Goal: Task Accomplishment & Management: Complete application form

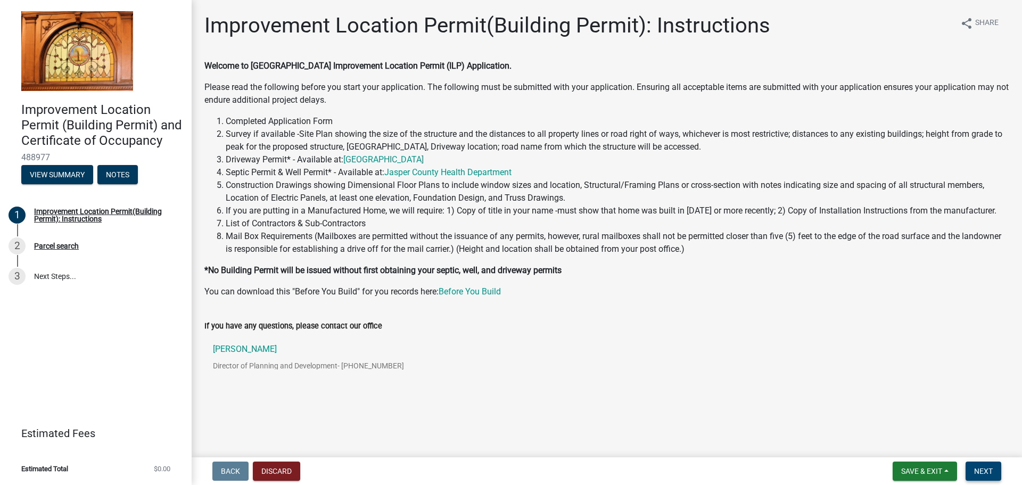
click at [983, 469] on span "Next" at bounding box center [983, 471] width 19 height 9
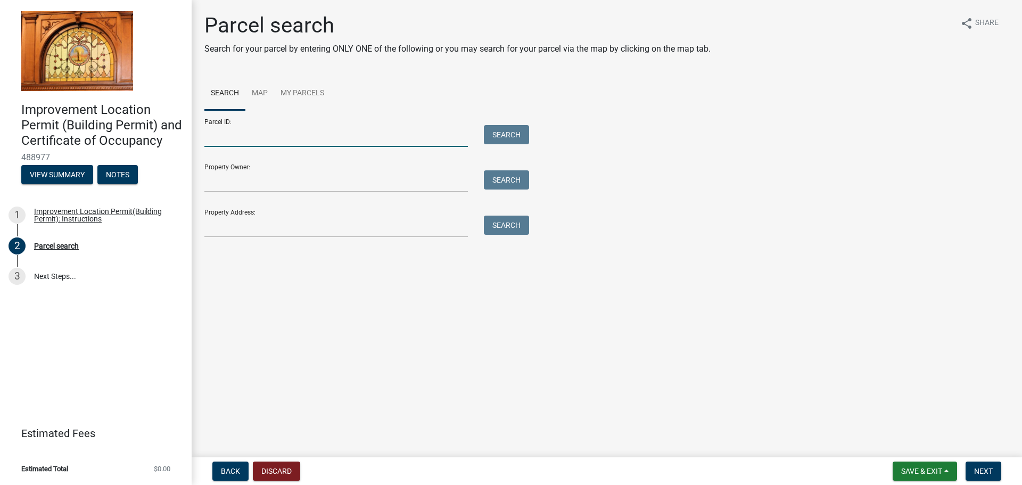
click at [244, 135] on input "Parcel ID:" at bounding box center [336, 136] width 264 height 22
drag, startPoint x: 283, startPoint y: 228, endPoint x: 294, endPoint y: 227, distance: 10.7
click at [283, 228] on input "Property Address:" at bounding box center [336, 227] width 264 height 22
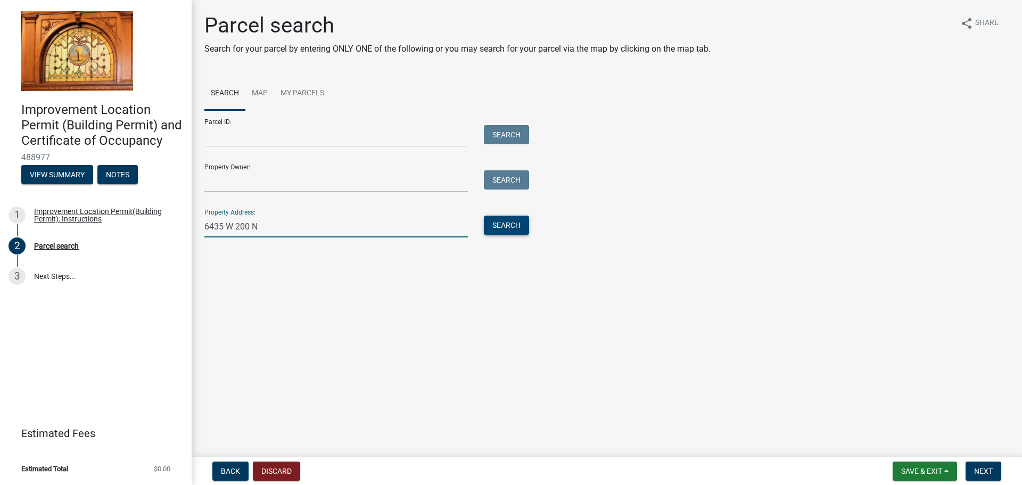
type input "6435 W 200 N"
click at [511, 225] on button "Search" at bounding box center [506, 225] width 45 height 19
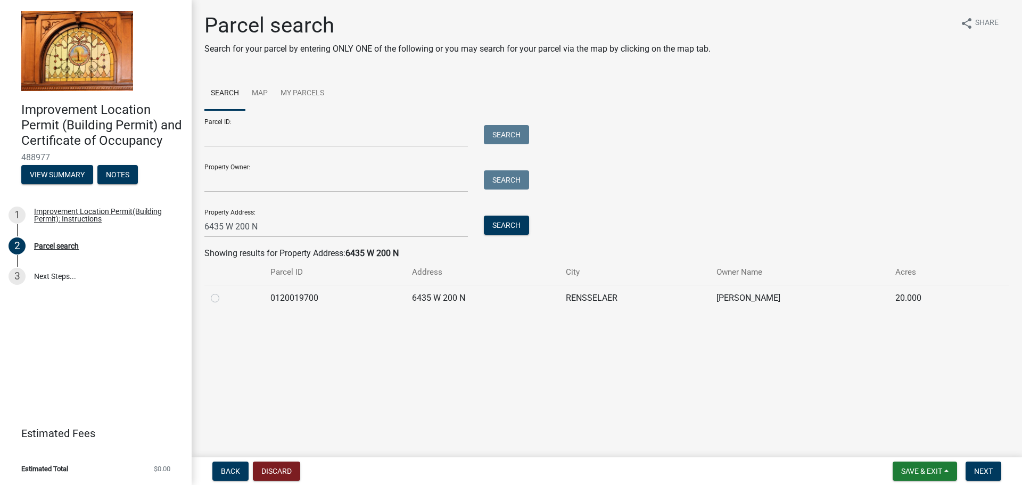
click at [224, 292] on label at bounding box center [224, 292] width 0 height 0
click at [224, 296] on input "radio" at bounding box center [227, 295] width 7 height 7
radio input "true"
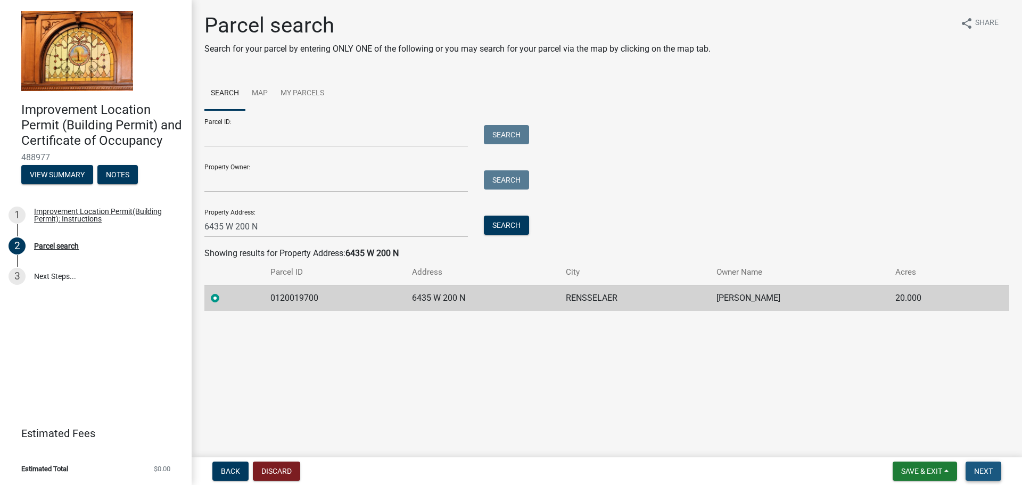
click at [986, 473] on span "Next" at bounding box center [983, 471] width 19 height 9
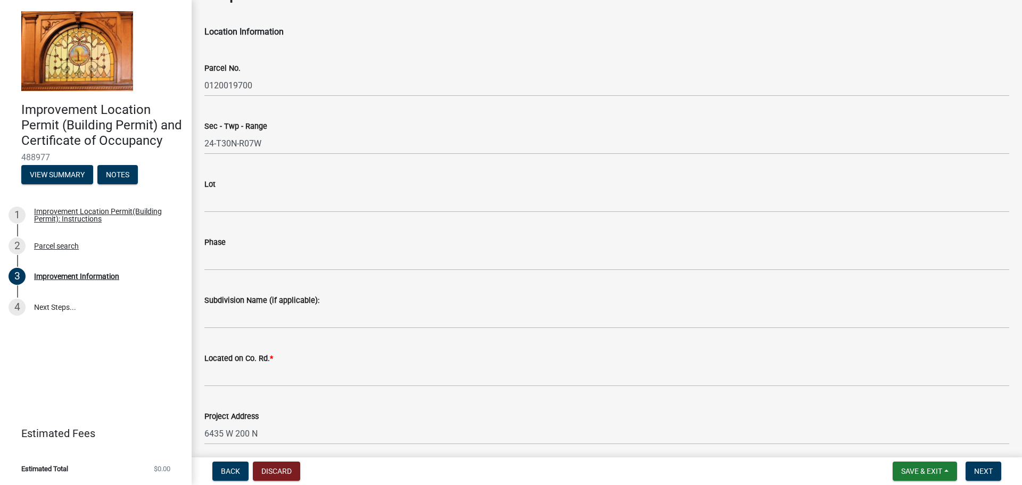
scroll to position [53, 0]
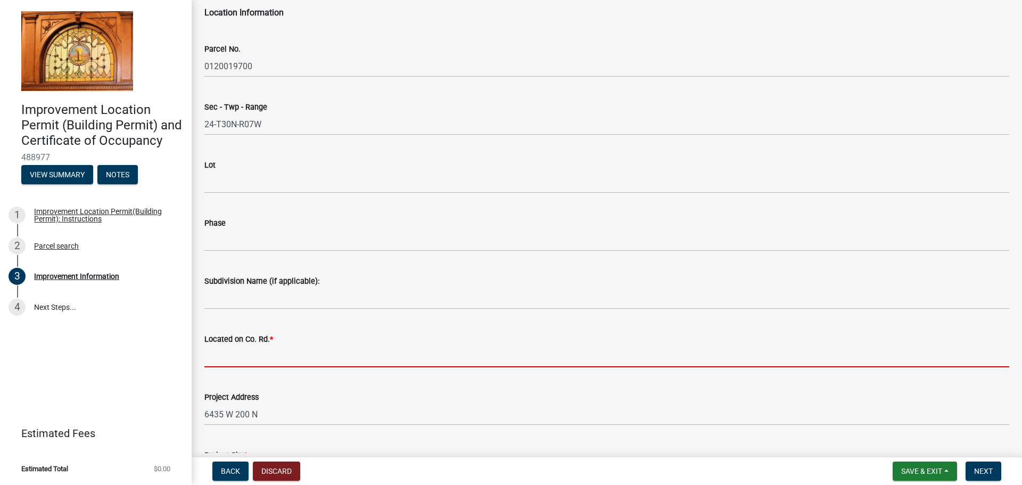
click at [285, 355] on input "Located on Co. Rd. *" at bounding box center [606, 357] width 805 height 22
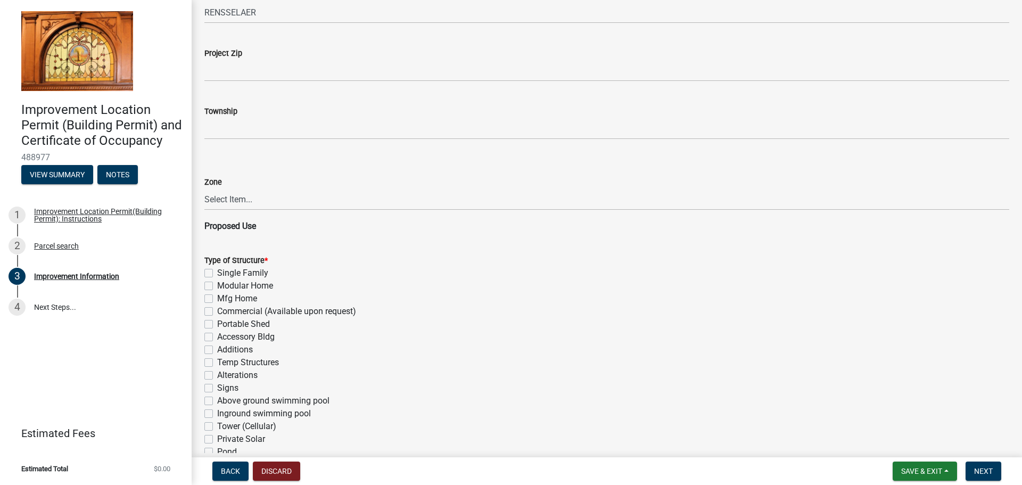
scroll to position [532, 0]
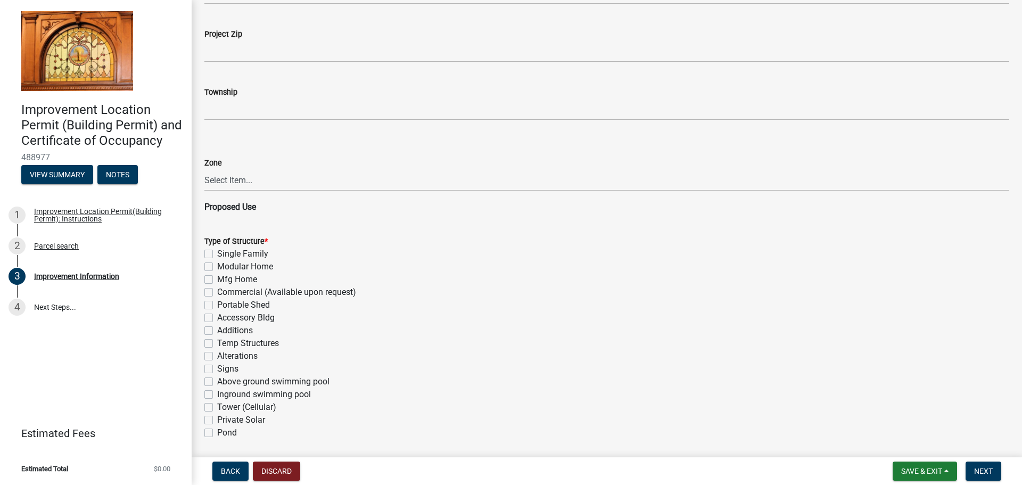
type input "200 N"
click at [261, 320] on label "Accessory Bldg" at bounding box center [246, 317] width 58 height 13
click at [224, 318] on input "Accessory Bldg" at bounding box center [220, 314] width 7 height 7
checkbox input "true"
checkbox input "false"
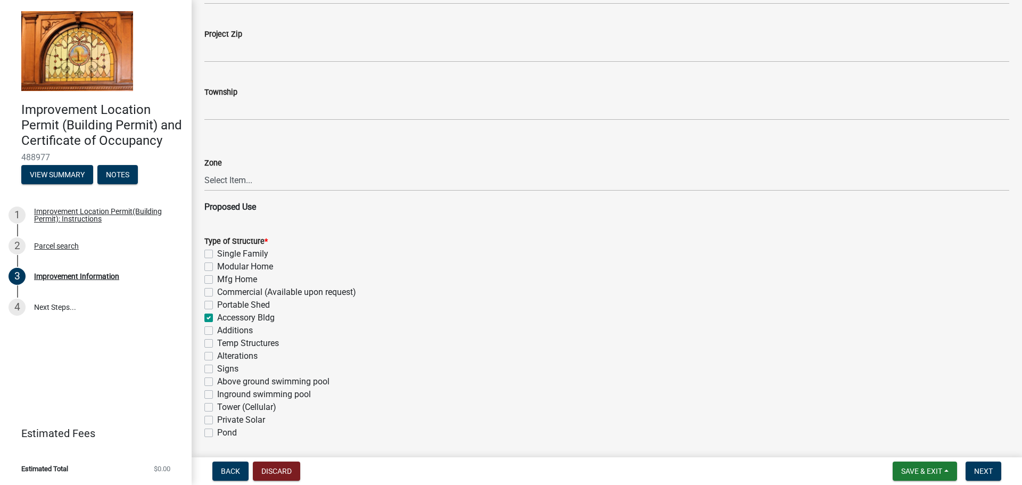
checkbox input "false"
checkbox input "true"
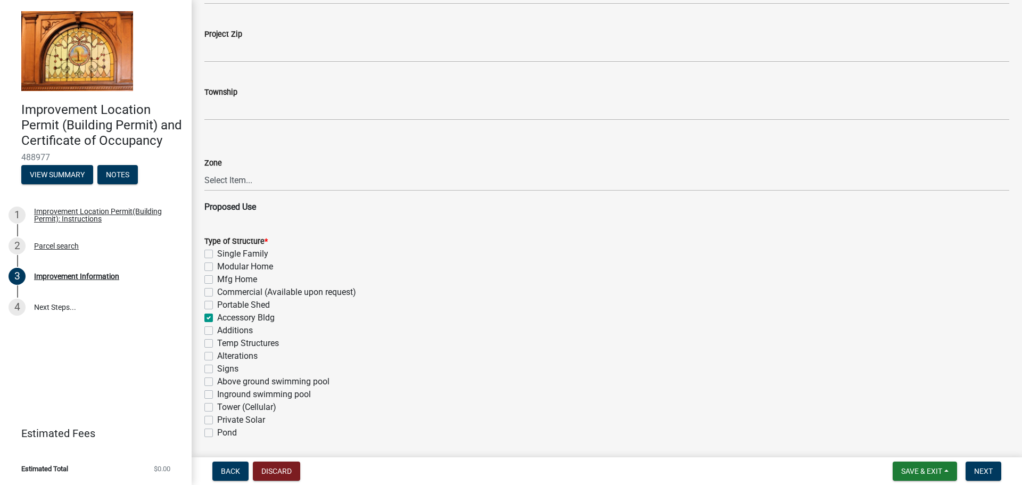
checkbox input "false"
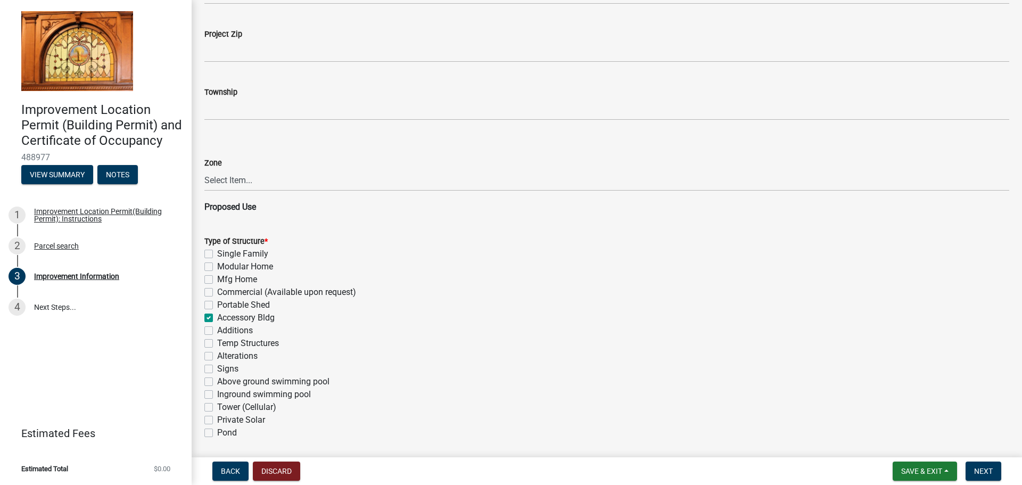
checkbox input "false"
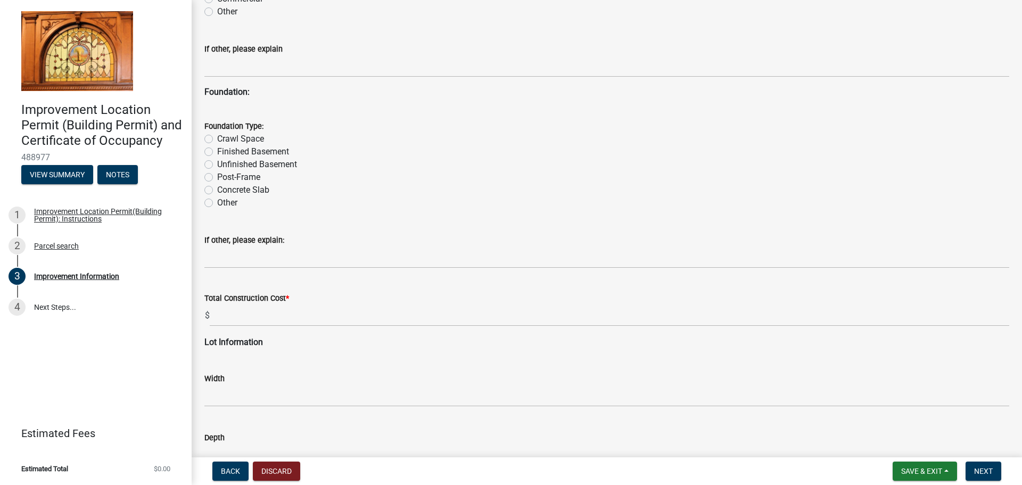
scroll to position [1065, 0]
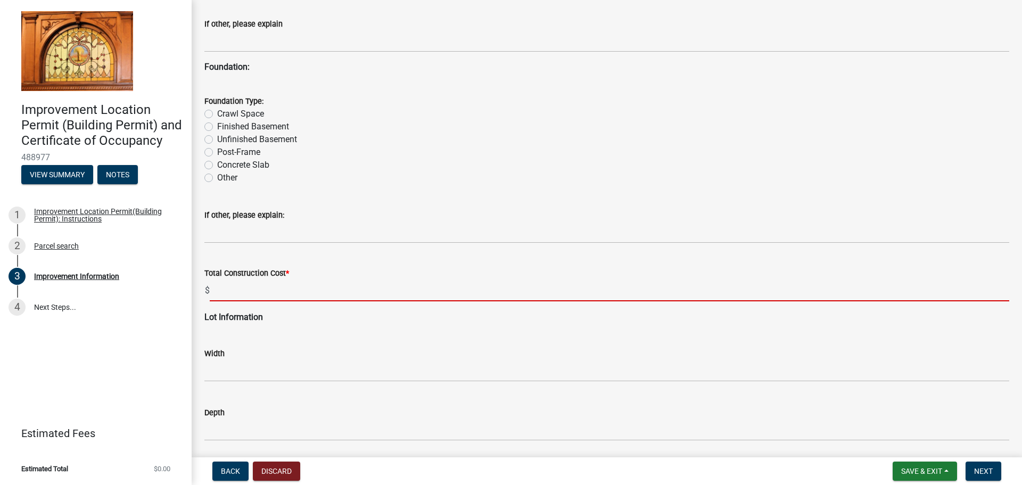
click at [283, 289] on input "text" at bounding box center [610, 291] width 800 height 22
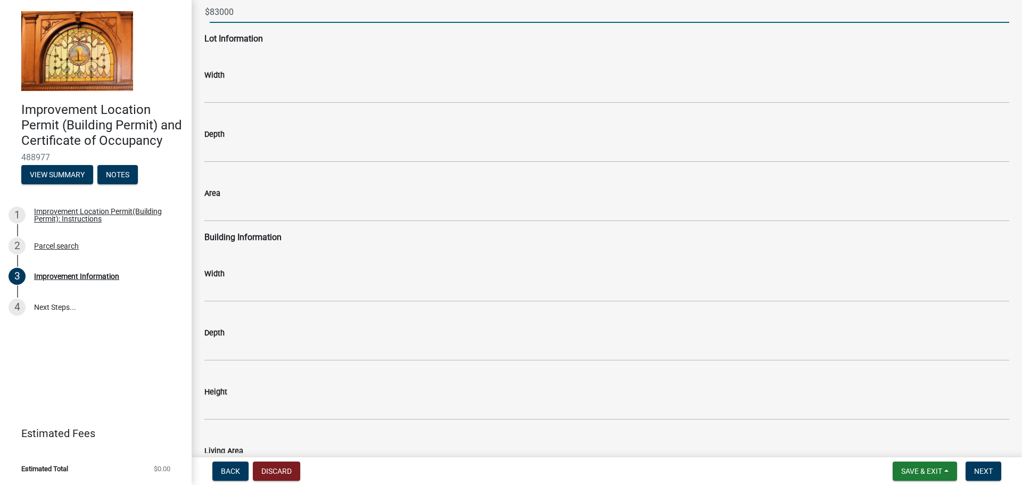
scroll to position [1384, 0]
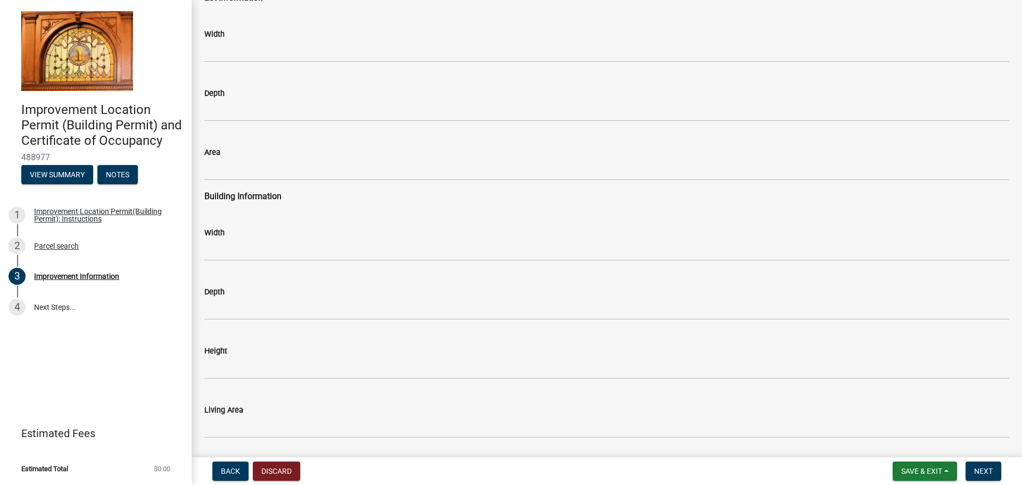
type input "83000"
click at [261, 235] on div "Width" at bounding box center [606, 232] width 805 height 13
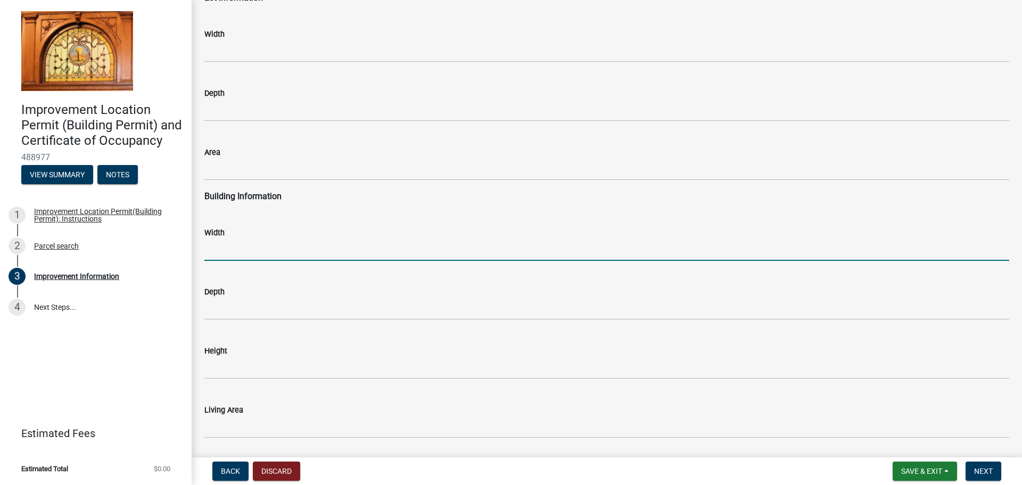
drag, startPoint x: 270, startPoint y: 246, endPoint x: 281, endPoint y: 247, distance: 11.2
click at [270, 246] on input "text" at bounding box center [606, 250] width 805 height 22
type input "60"
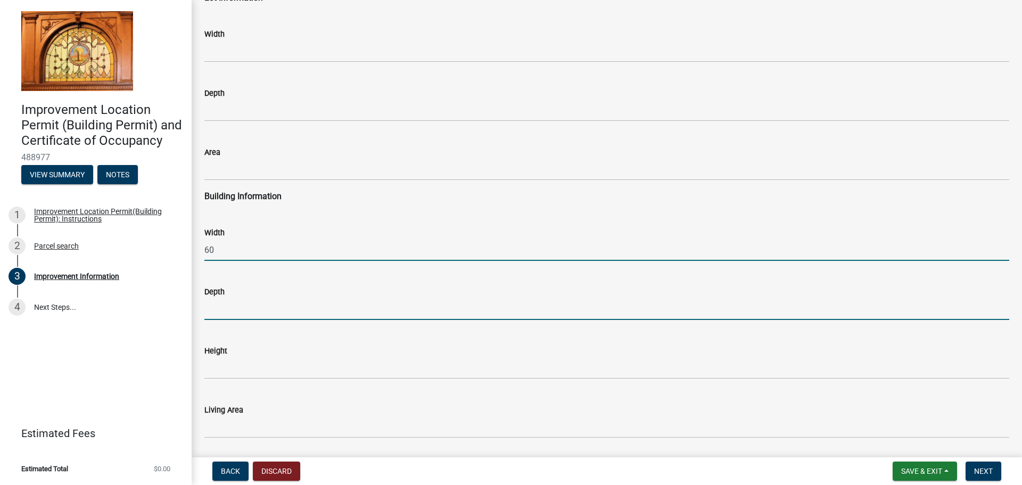
click at [250, 310] on input "text" at bounding box center [606, 309] width 805 height 22
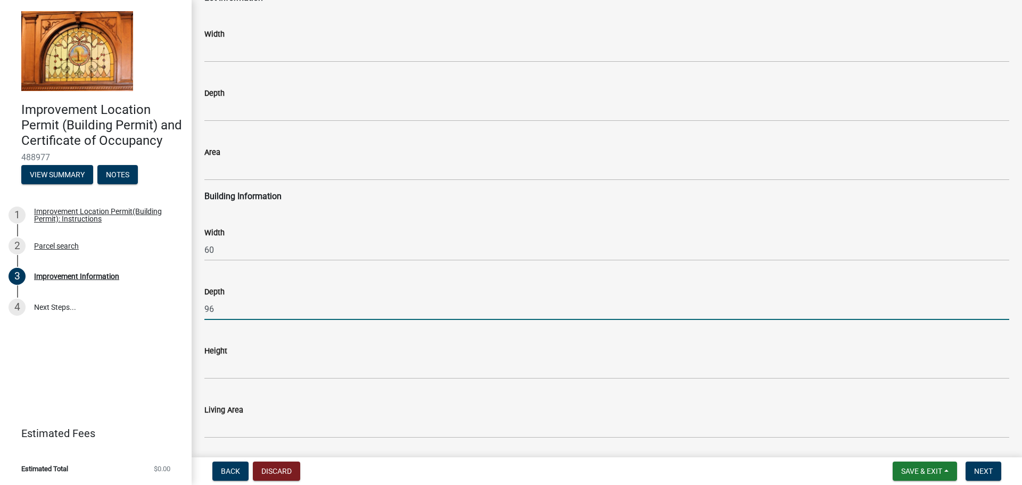
type input "96"
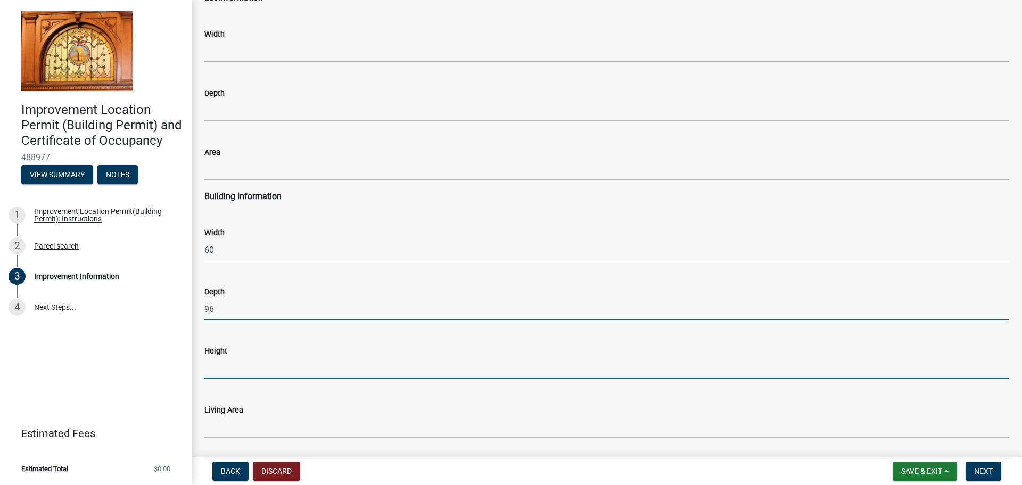
click at [221, 368] on input "text" at bounding box center [606, 368] width 805 height 22
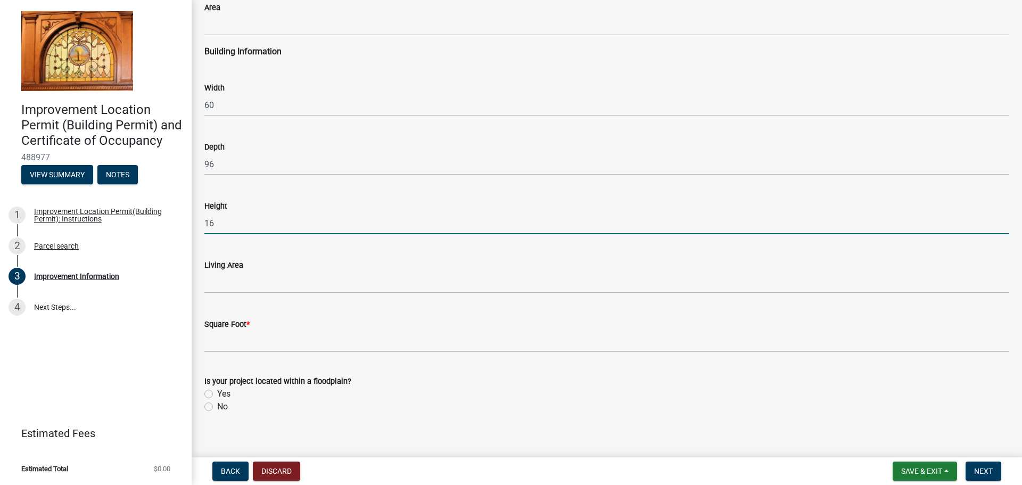
scroll to position [1540, 0]
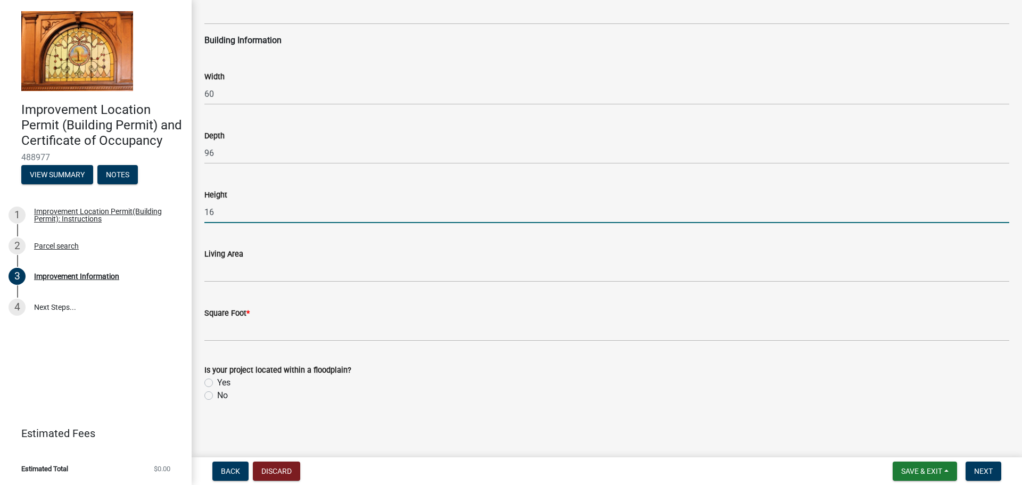
type input "16"
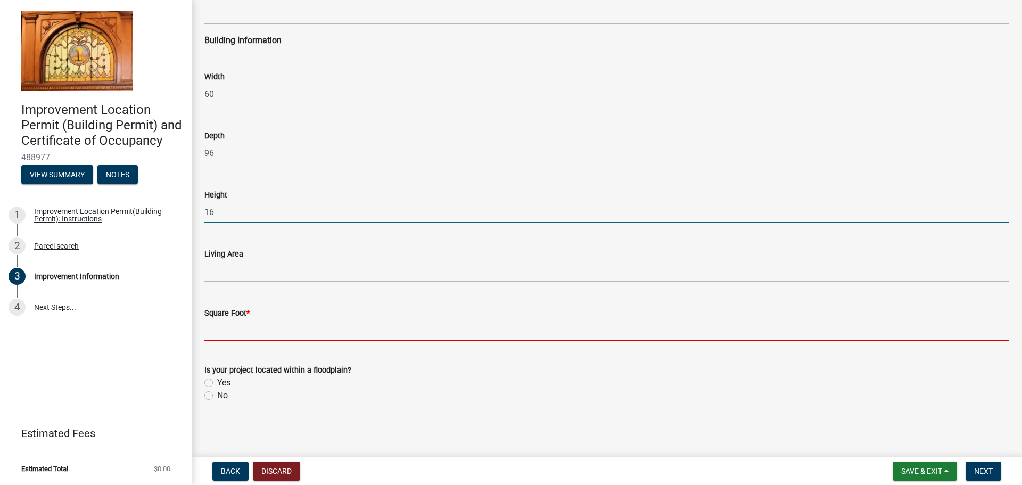
click at [249, 333] on input "text" at bounding box center [606, 330] width 805 height 22
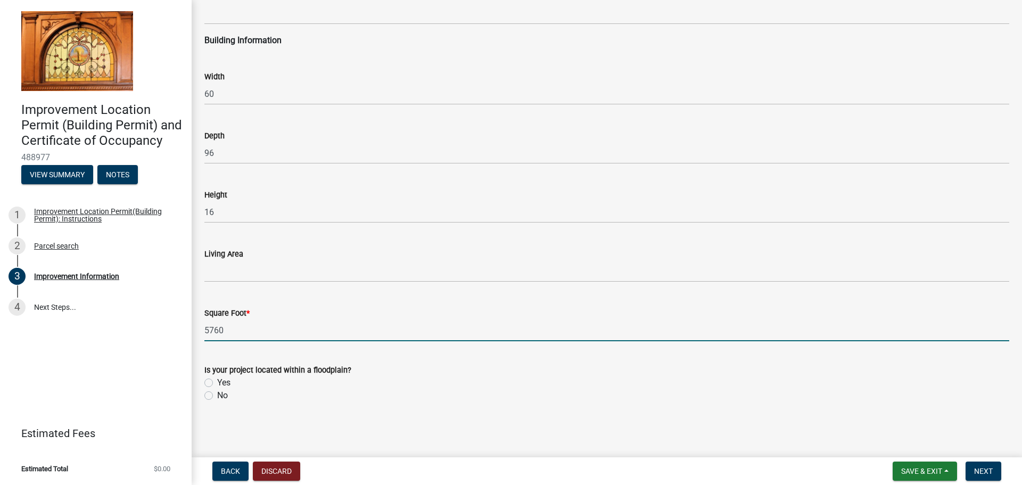
type input "5760"
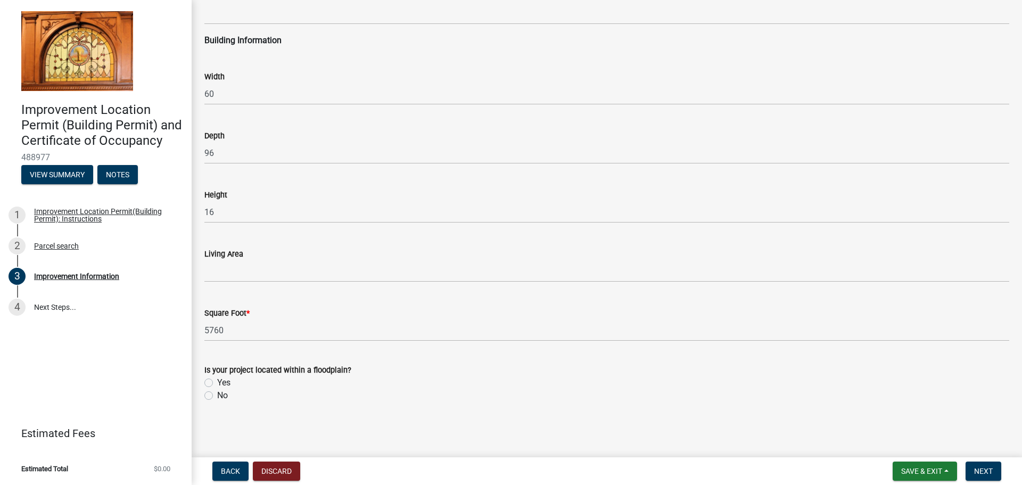
click at [224, 396] on label "No" at bounding box center [222, 395] width 11 height 13
click at [224, 396] on input "No" at bounding box center [220, 392] width 7 height 7
radio input "true"
click at [989, 469] on span "Next" at bounding box center [983, 471] width 19 height 9
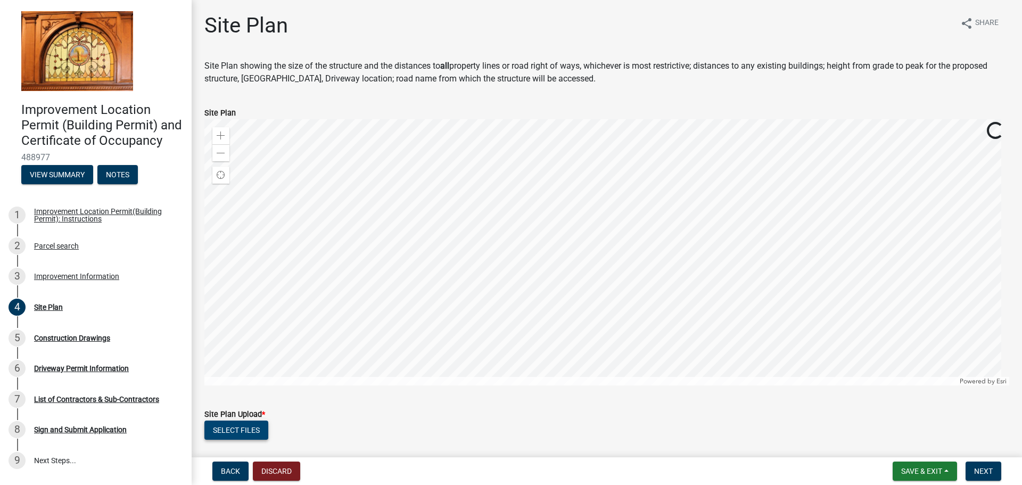
click at [231, 434] on button "Select files" at bounding box center [236, 430] width 64 height 19
click at [255, 434] on button "Select files" at bounding box center [236, 430] width 64 height 19
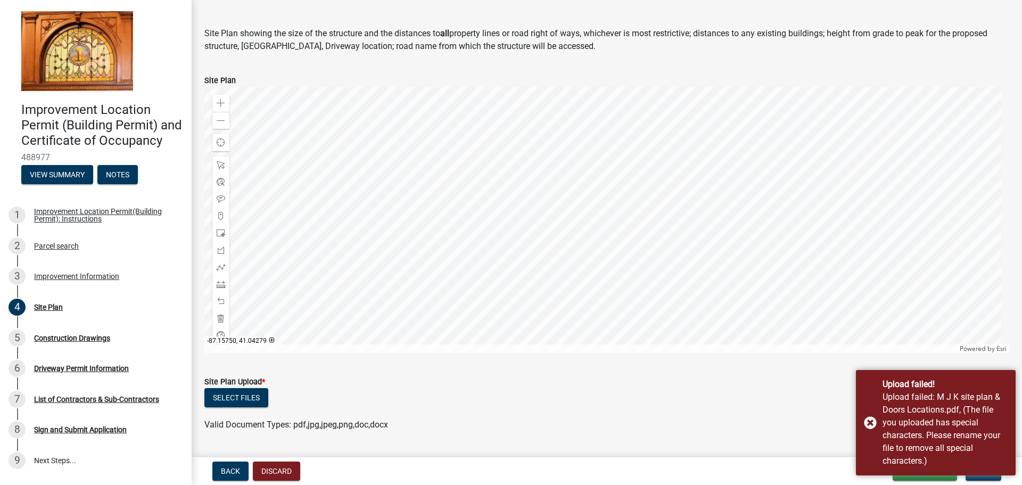
scroll to position [53, 0]
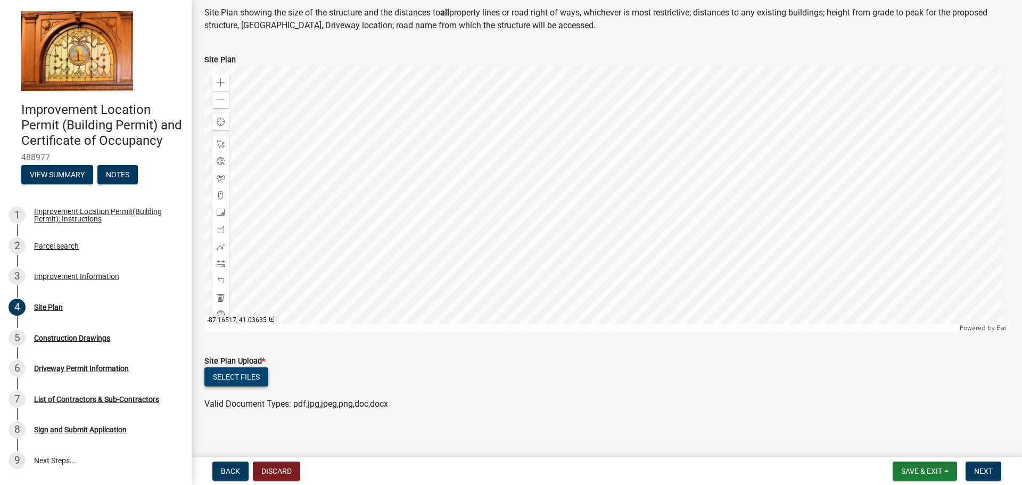
click at [247, 378] on button "Select files" at bounding box center [236, 376] width 64 height 19
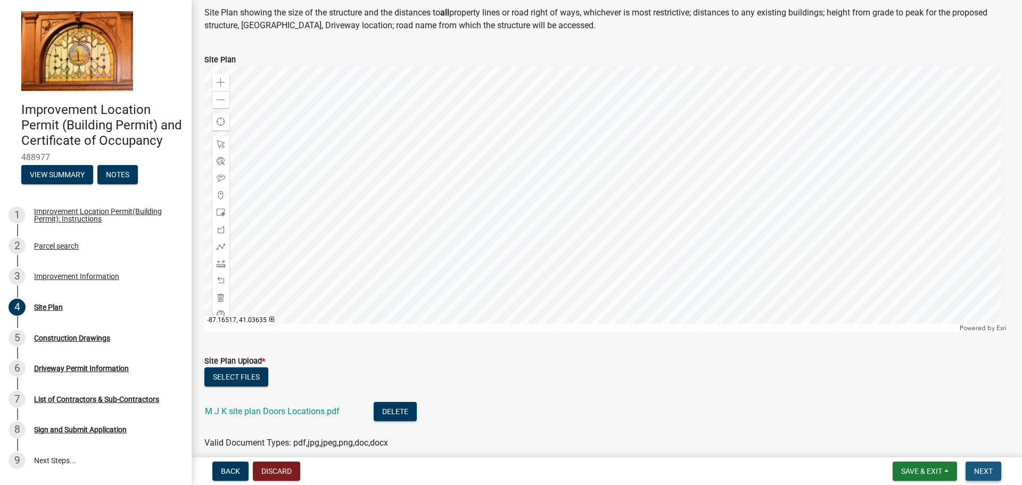
click at [989, 477] on button "Next" at bounding box center [984, 471] width 36 height 19
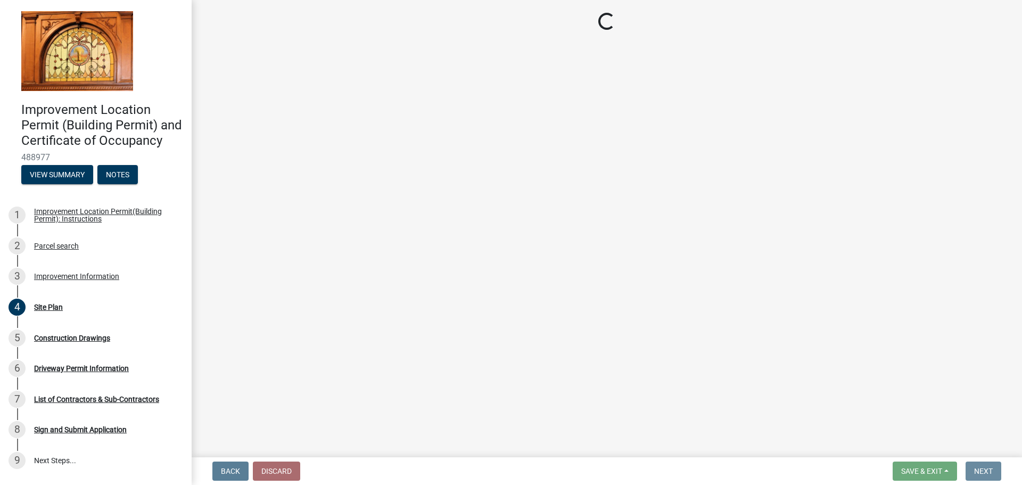
scroll to position [0, 0]
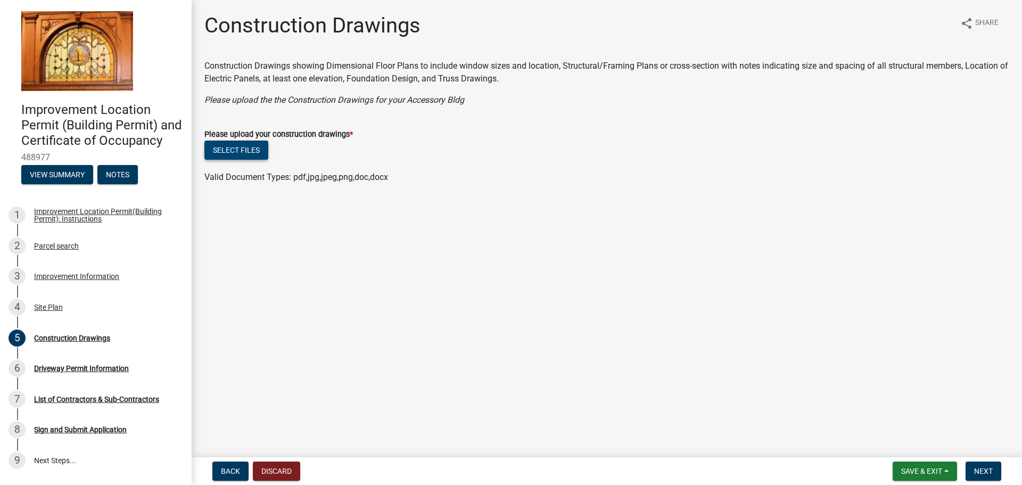
click at [240, 146] on button "Select files" at bounding box center [236, 150] width 64 height 19
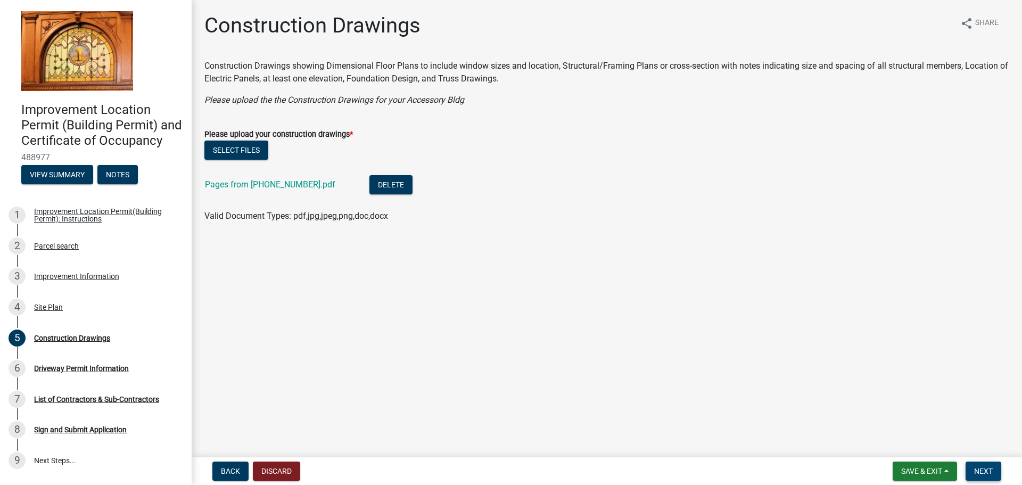
click at [988, 473] on span "Next" at bounding box center [983, 471] width 19 height 9
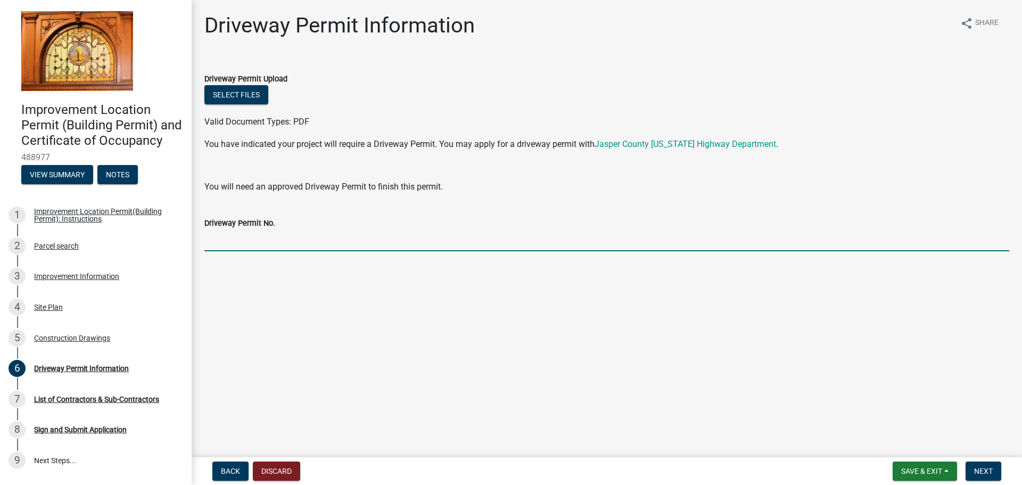
drag, startPoint x: 240, startPoint y: 242, endPoint x: 256, endPoint y: 251, distance: 18.1
click at [240, 242] on input "Driveway Permit No." at bounding box center [606, 240] width 805 height 22
type input "Existing Driveway"
click at [973, 467] on button "Next" at bounding box center [984, 471] width 36 height 19
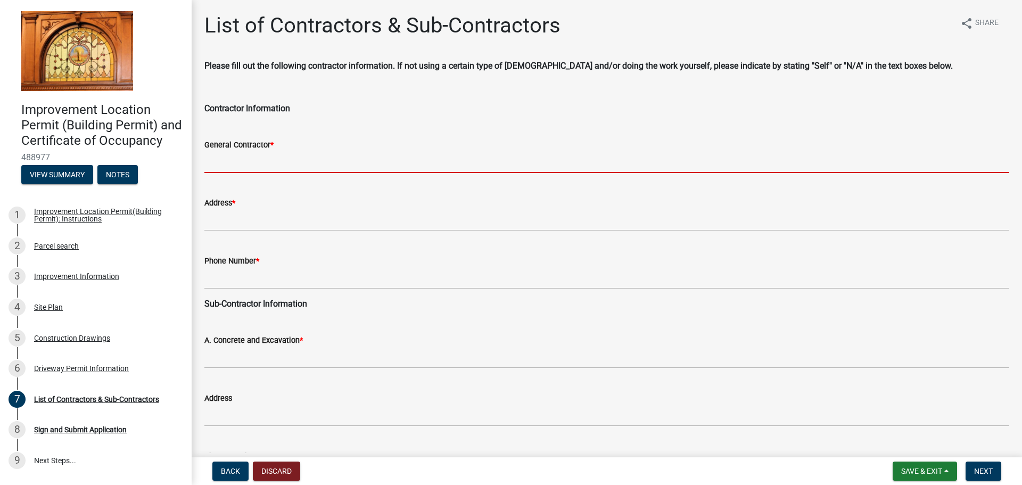
click at [253, 161] on input "General Contractor *" at bounding box center [606, 162] width 805 height 22
type input "FBi Buildings, INC"
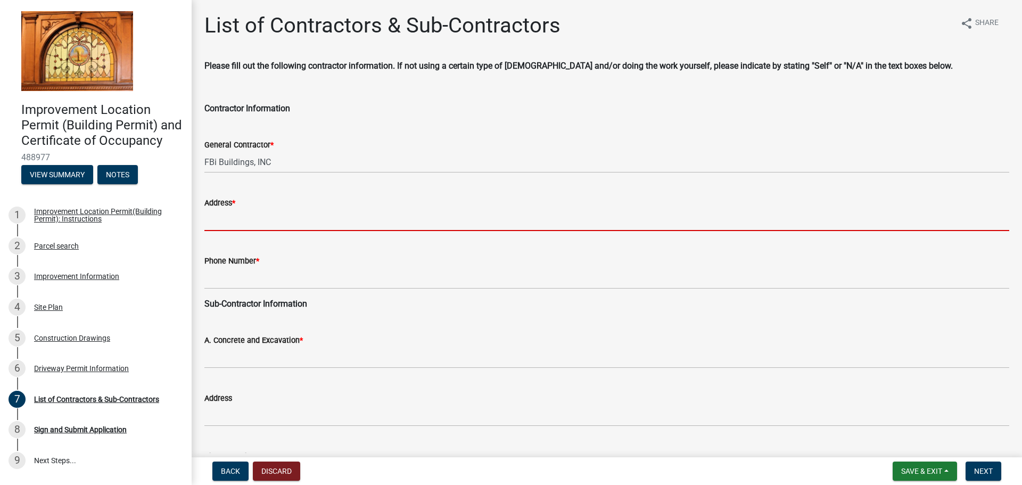
click at [252, 221] on input "Address *" at bounding box center [606, 220] width 805 height 22
type input "[STREET_ADDRESS]"
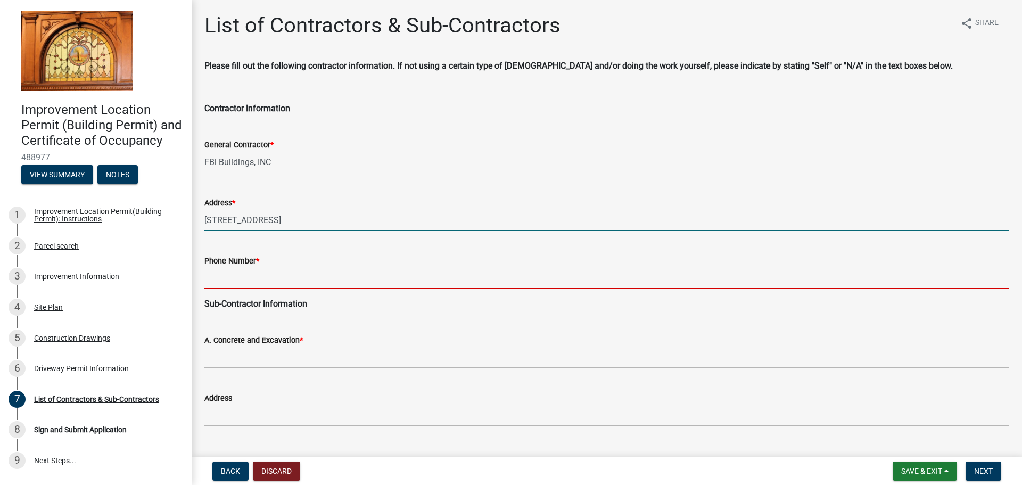
drag, startPoint x: 272, startPoint y: 275, endPoint x: 291, endPoint y: 288, distance: 23.5
click at [273, 276] on input "Phone Number *" at bounding box center [606, 278] width 805 height 22
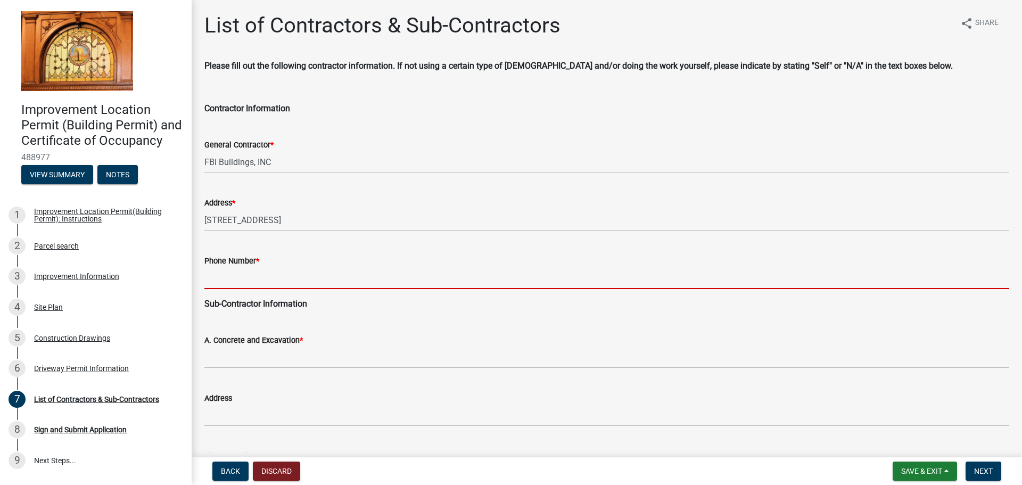
type input "[PHONE_NUMBER]"
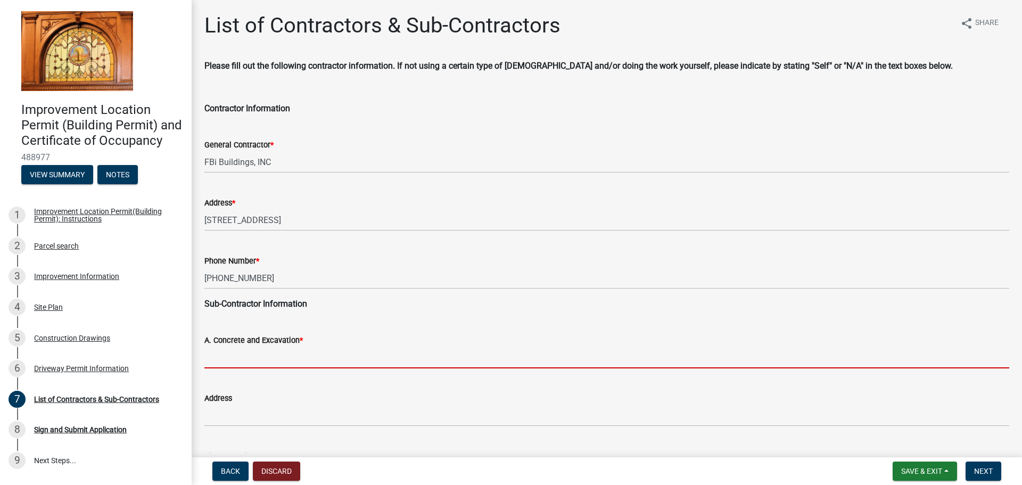
click at [261, 357] on input "A. Concrete and Excavation *" at bounding box center [606, 358] width 805 height 22
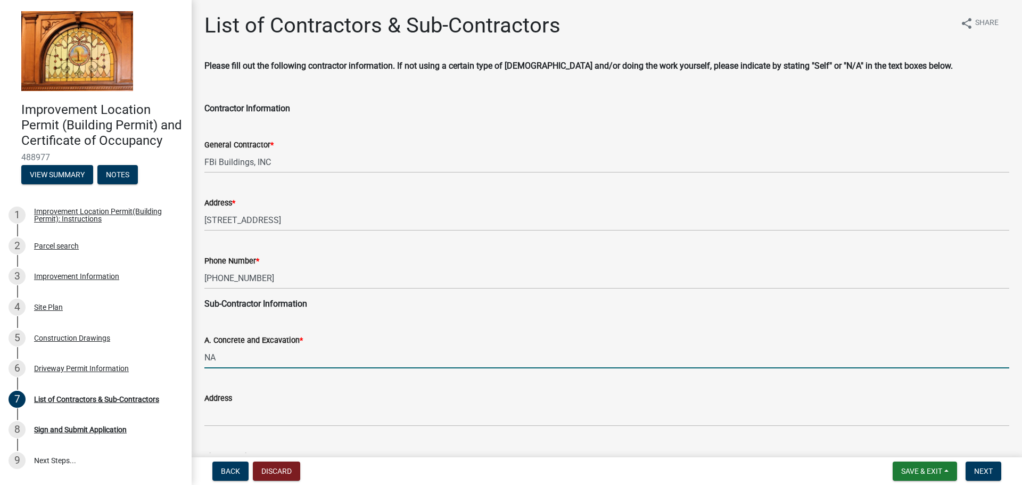
click at [267, 360] on input "NA" at bounding box center [606, 358] width 805 height 22
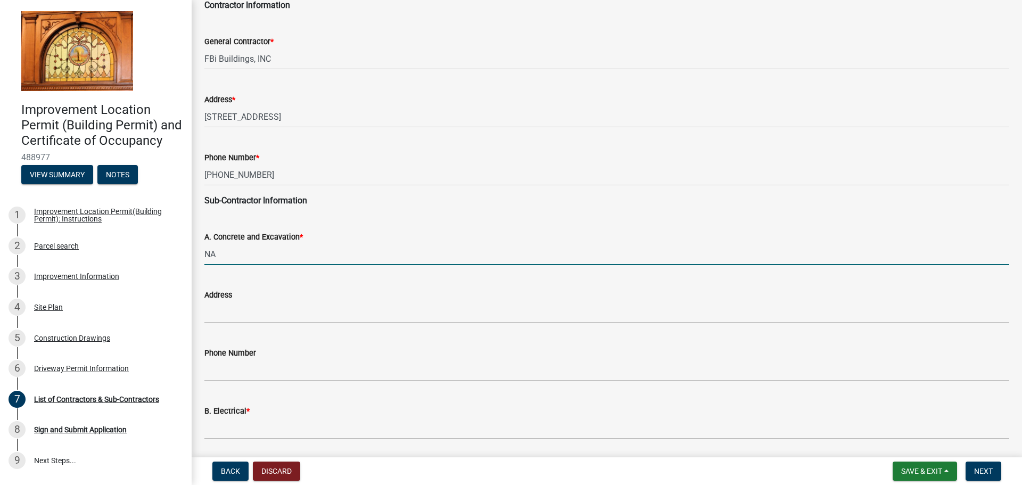
scroll to position [160, 0]
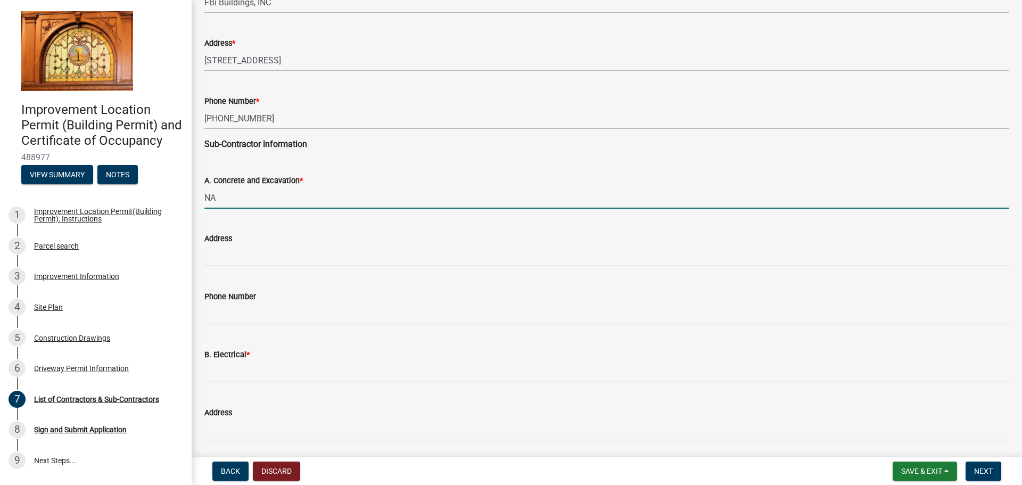
type input "NA"
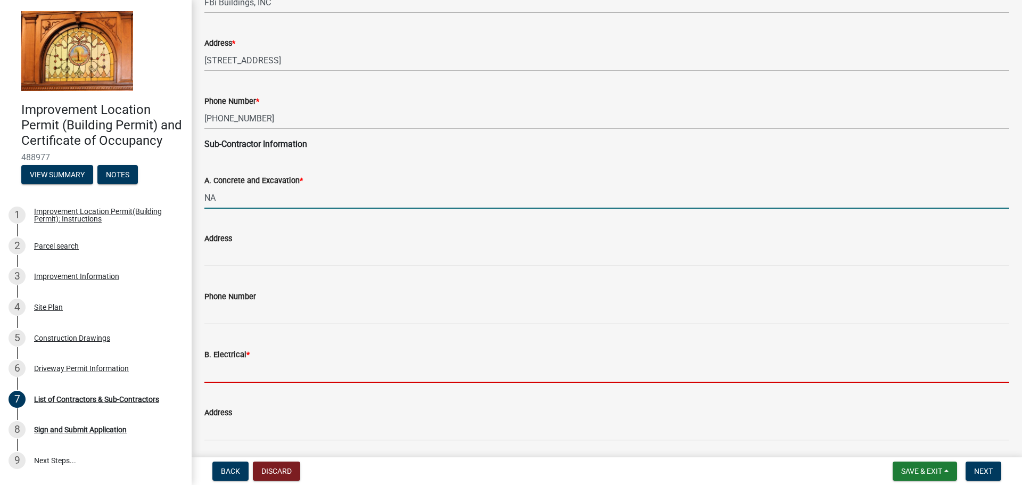
click at [257, 368] on input "B. Electrical *" at bounding box center [606, 372] width 805 height 22
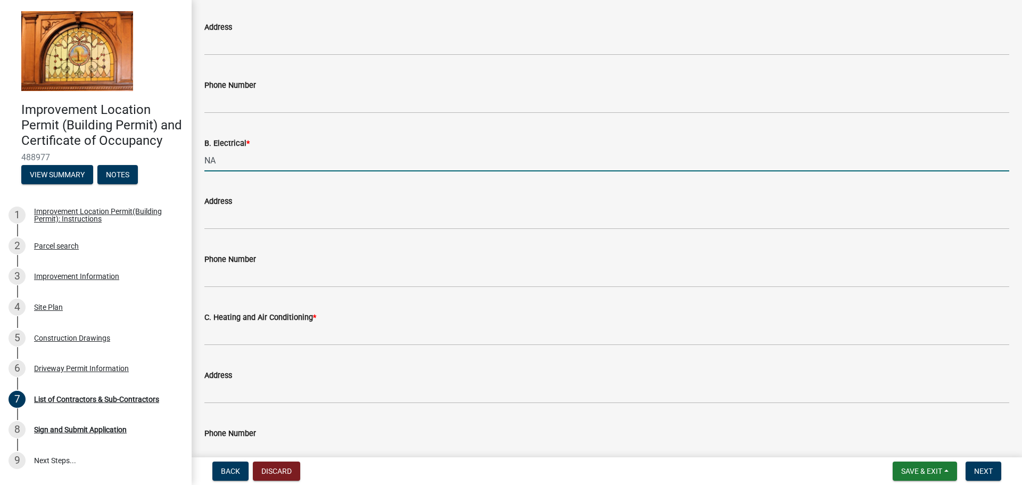
scroll to position [373, 0]
type input "NA"
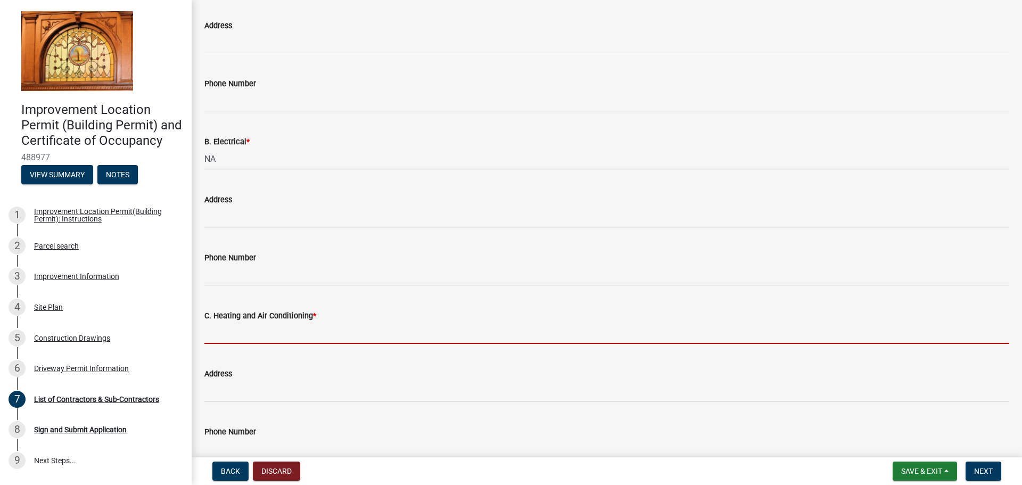
click at [235, 335] on input "C. Heating and Air Conditioning *" at bounding box center [606, 333] width 805 height 22
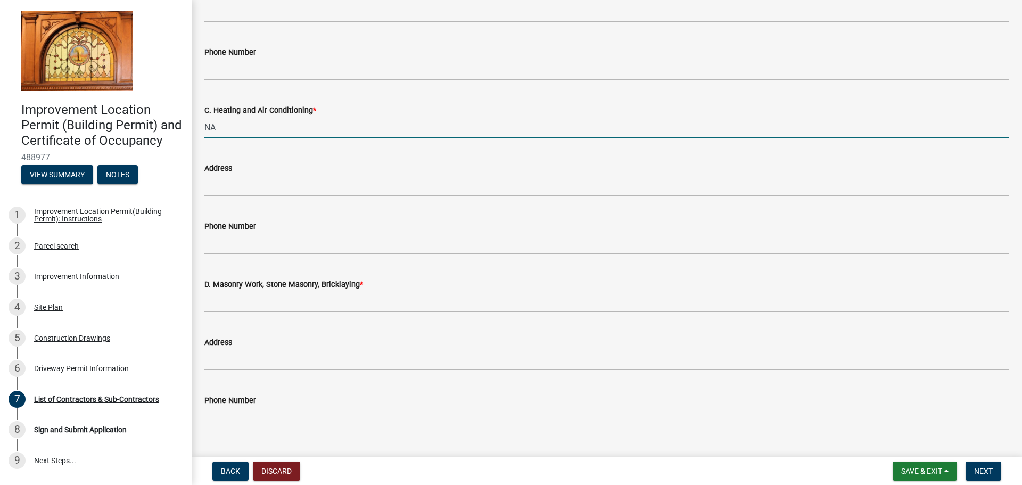
scroll to position [586, 0]
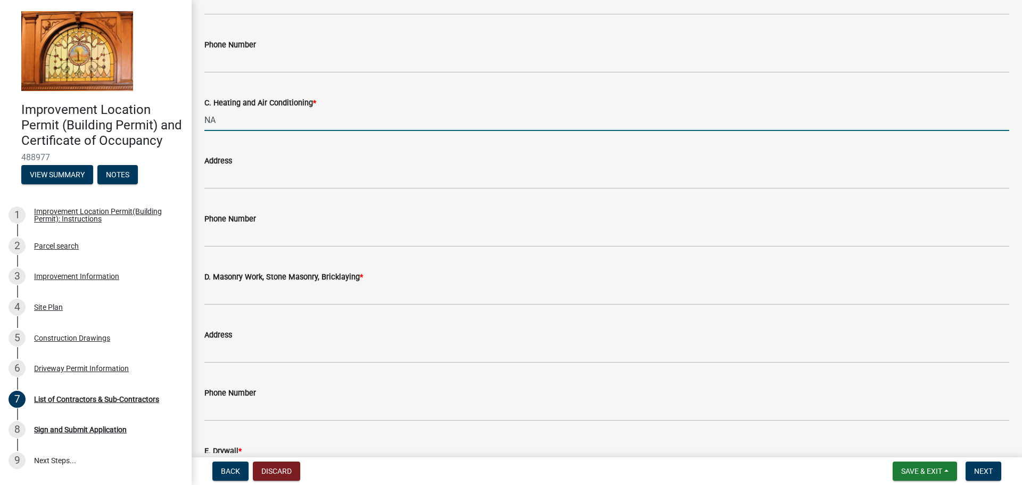
type input "NA"
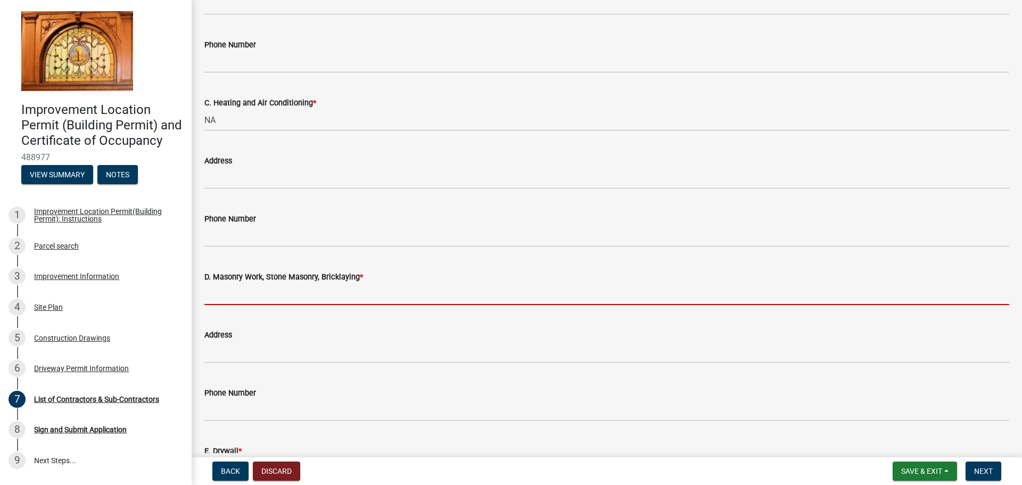
click at [227, 302] on input "D. Masonry Work, Stone Masonry, Bricklaying *" at bounding box center [606, 294] width 805 height 22
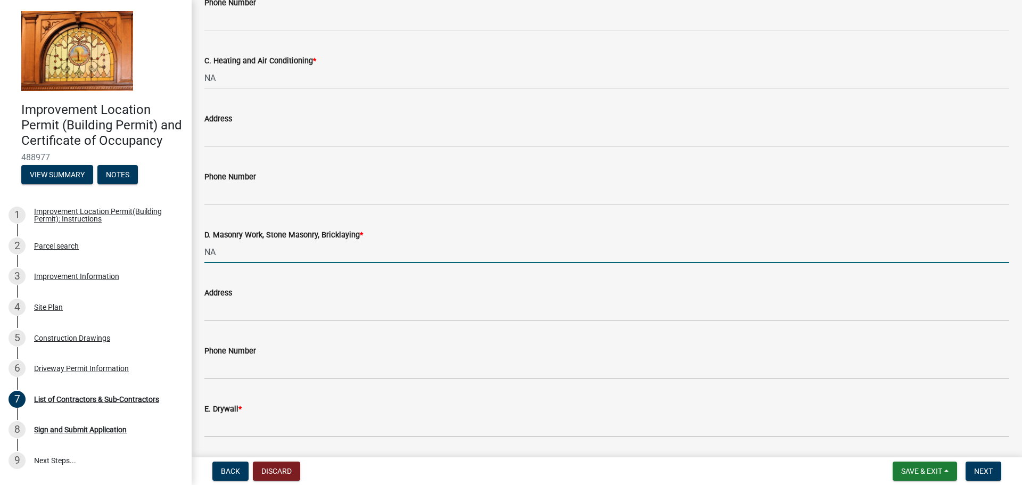
scroll to position [692, 0]
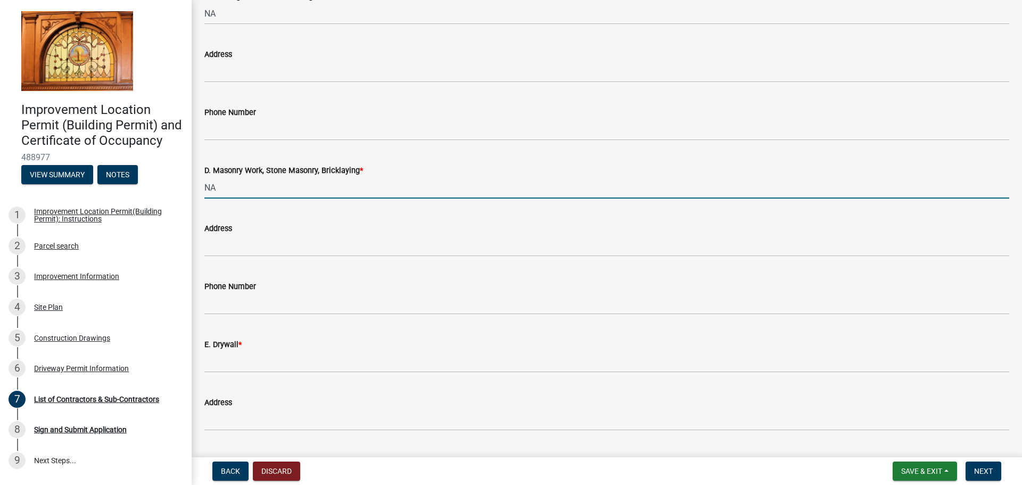
type input "NA"
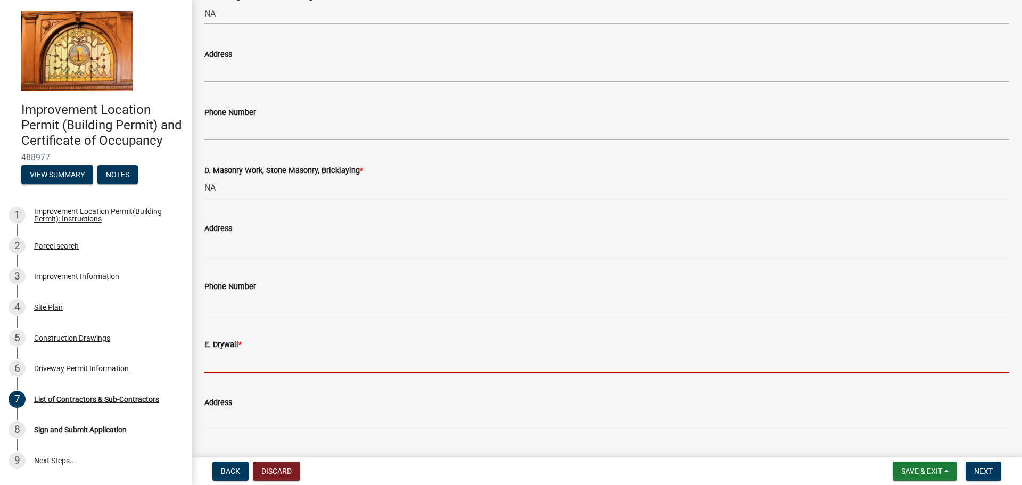
click at [262, 352] on input "E. Drywall *" at bounding box center [606, 362] width 805 height 22
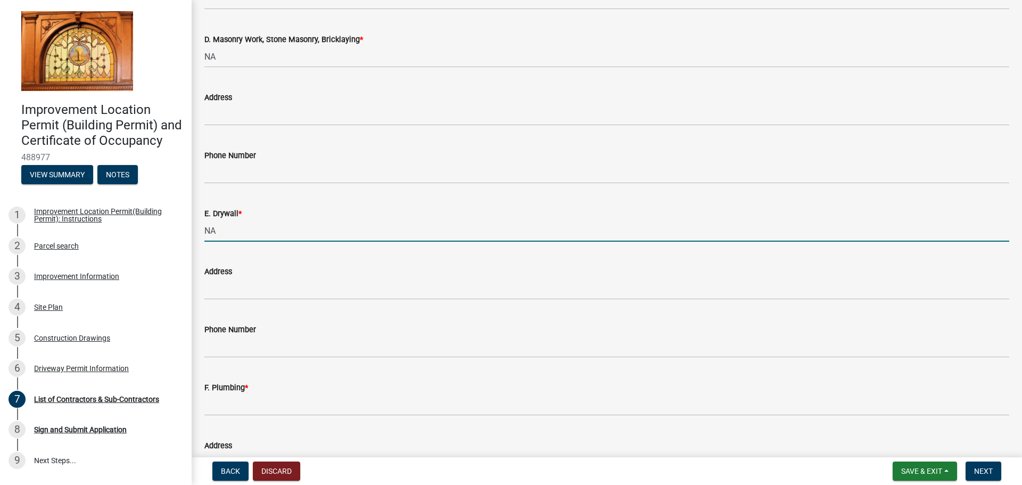
scroll to position [852, 0]
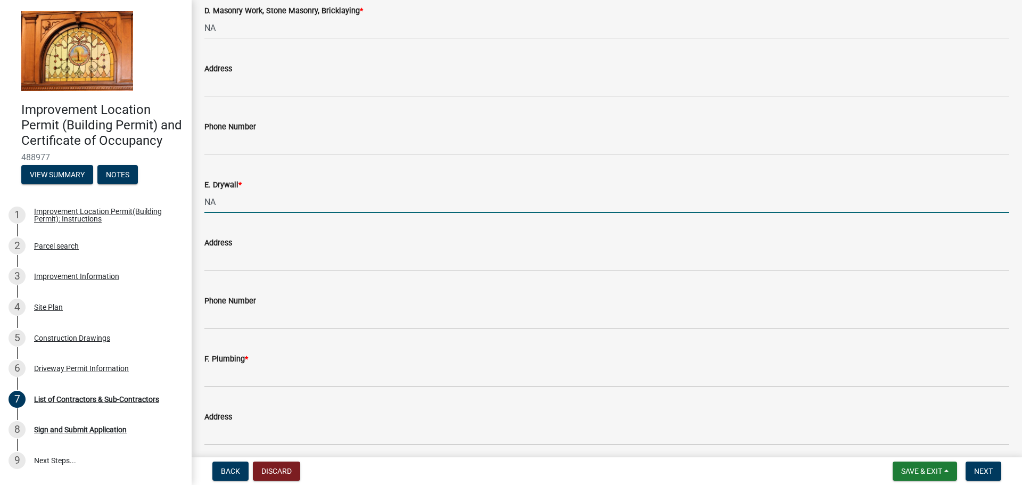
type input "NA"
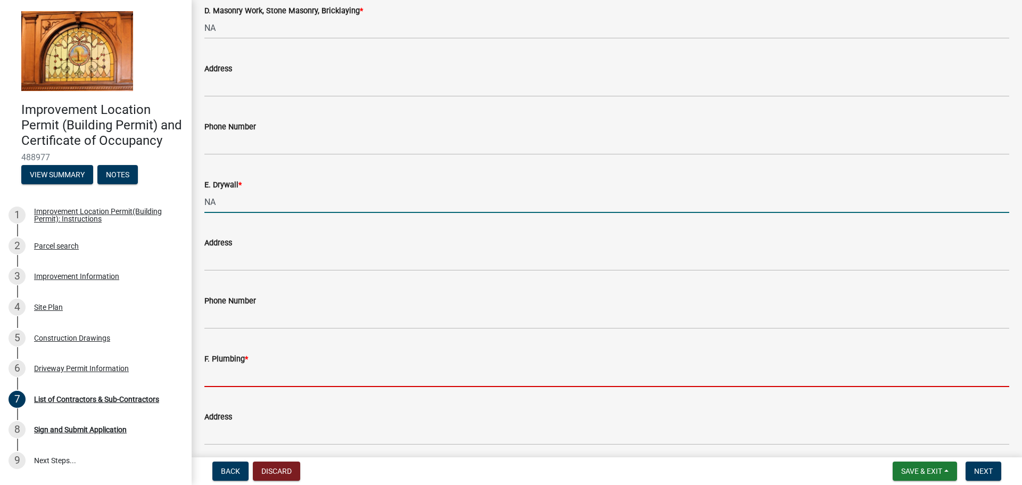
click at [252, 366] on input "F. Plumbing *" at bounding box center [606, 376] width 805 height 22
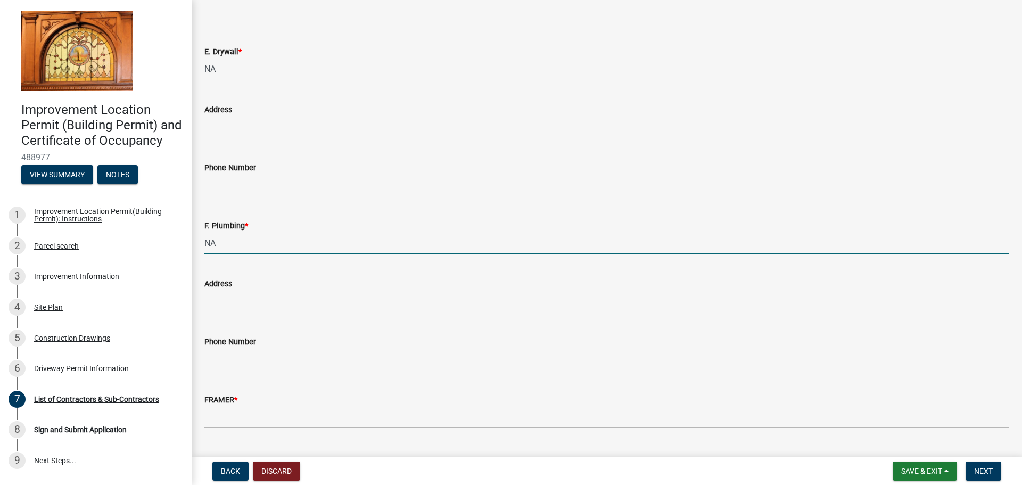
scroll to position [1010, 0]
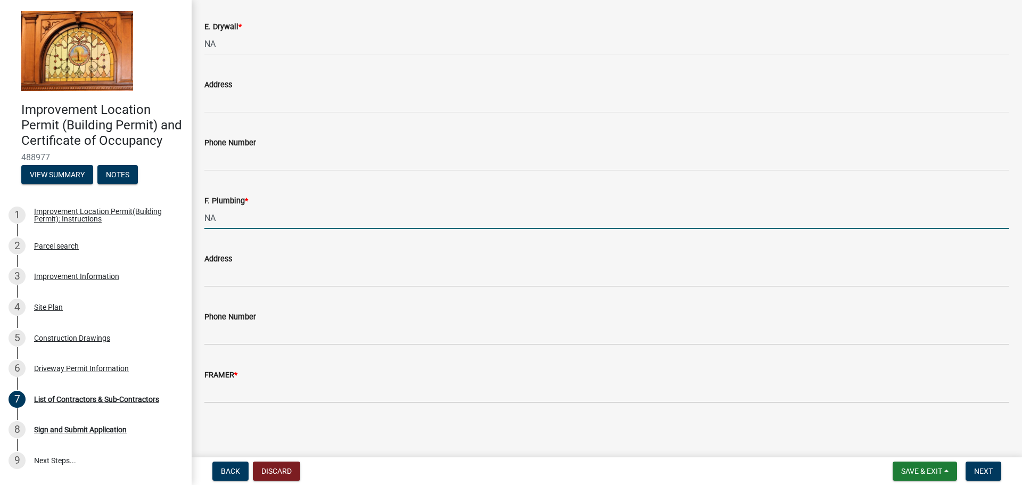
type input "NA"
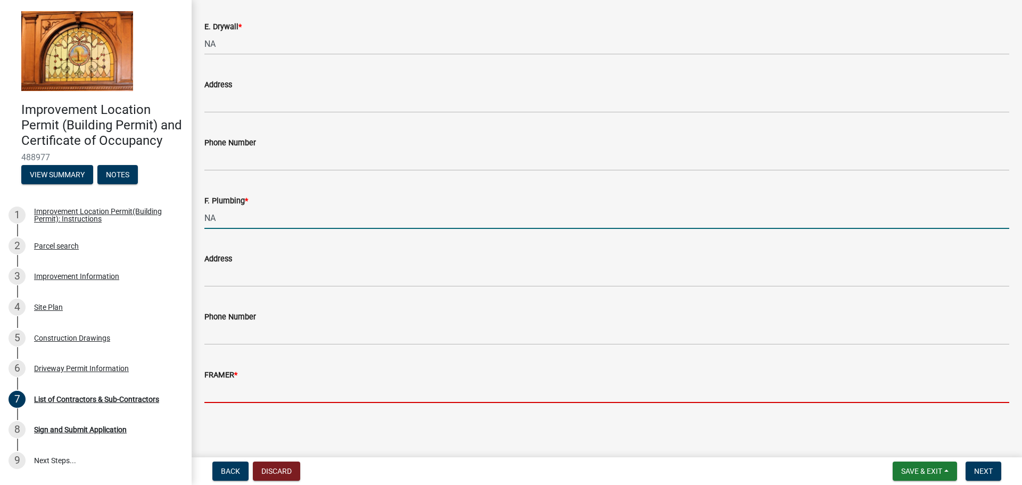
click at [244, 389] on input "FRAMER *" at bounding box center [606, 392] width 805 height 22
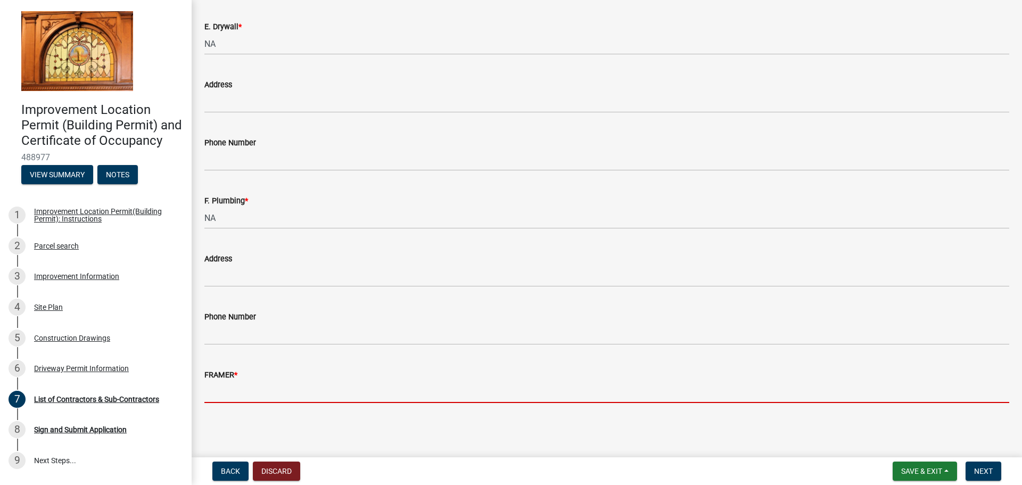
type input "FBi Buildings, Inc"
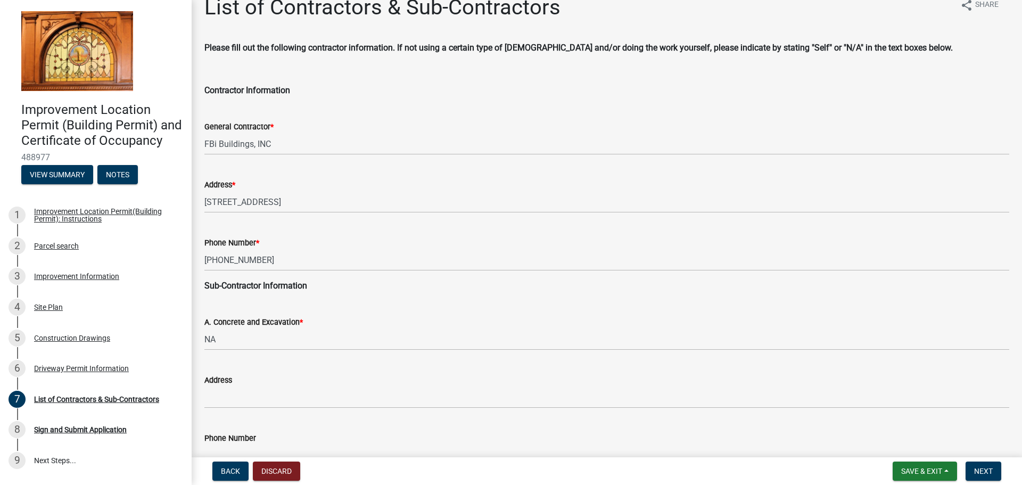
scroll to position [0, 0]
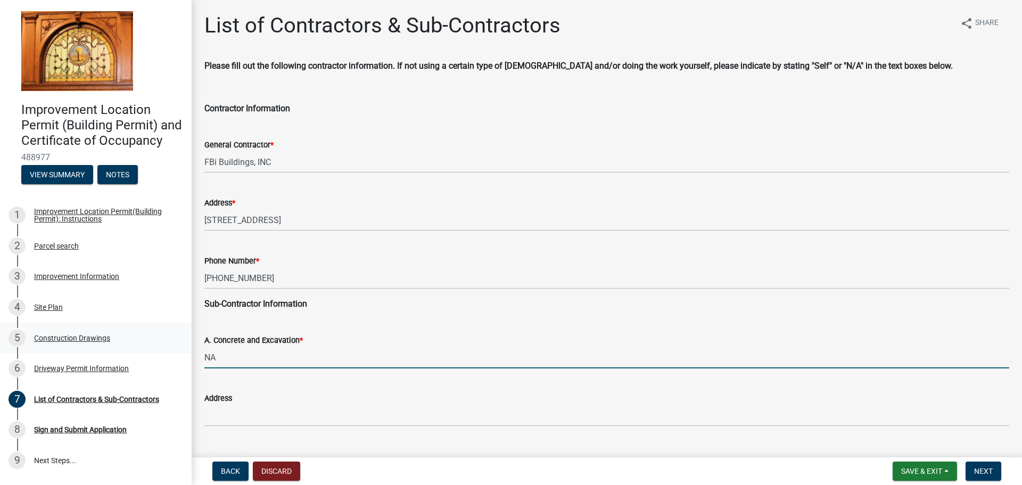
drag, startPoint x: 181, startPoint y: 362, endPoint x: 129, endPoint y: 364, distance: 51.2
click at [129, 364] on div "Improvement Location Permit (Building Permit) and Certificate of Occupancy 4889…" at bounding box center [511, 242] width 1022 height 485
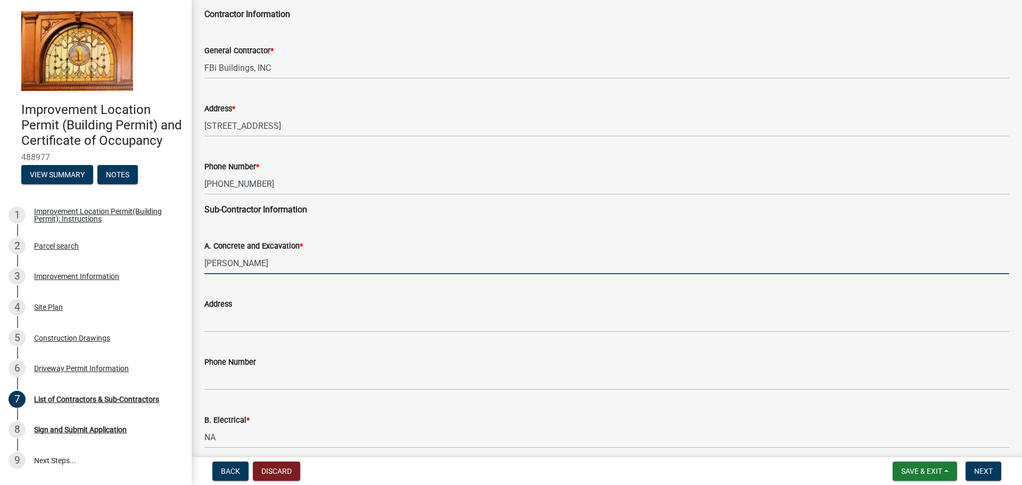
scroll to position [106, 0]
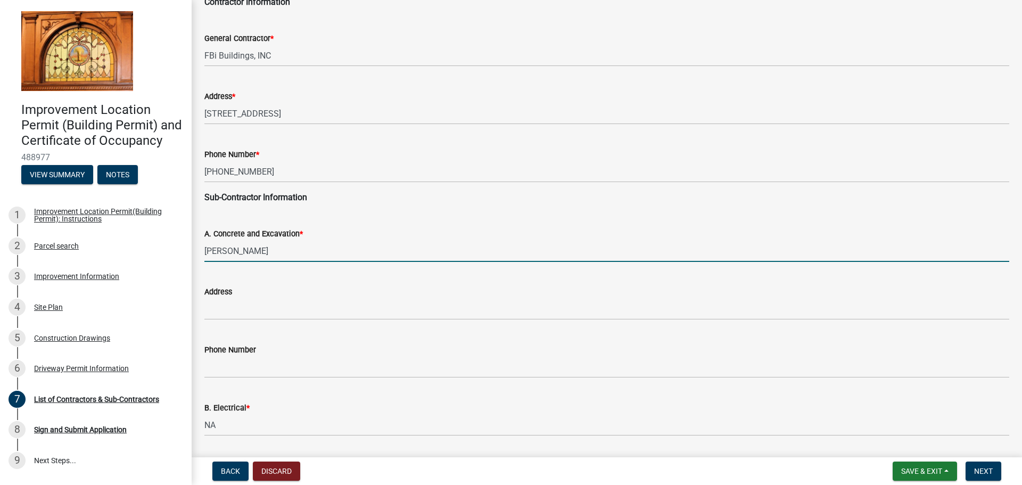
type input "[PERSON_NAME]"
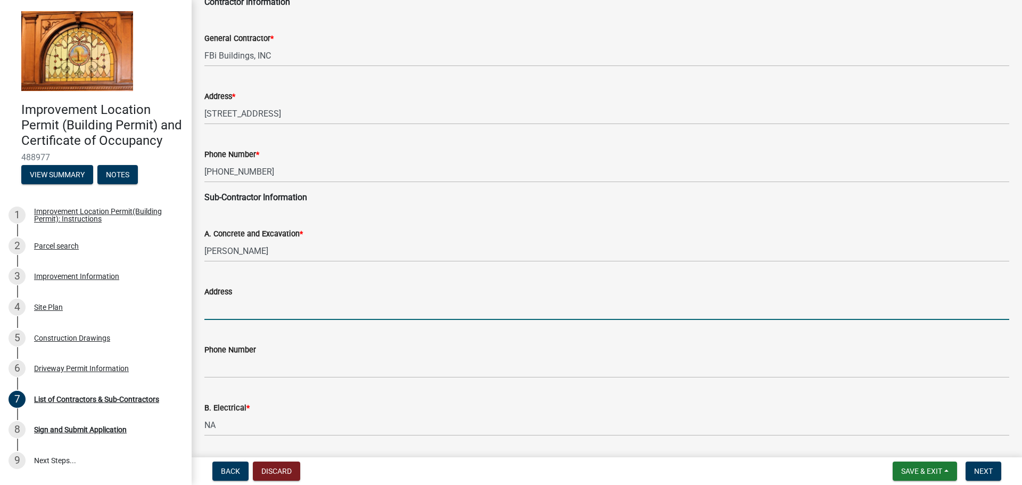
click at [277, 306] on input "Address" at bounding box center [606, 309] width 805 height 22
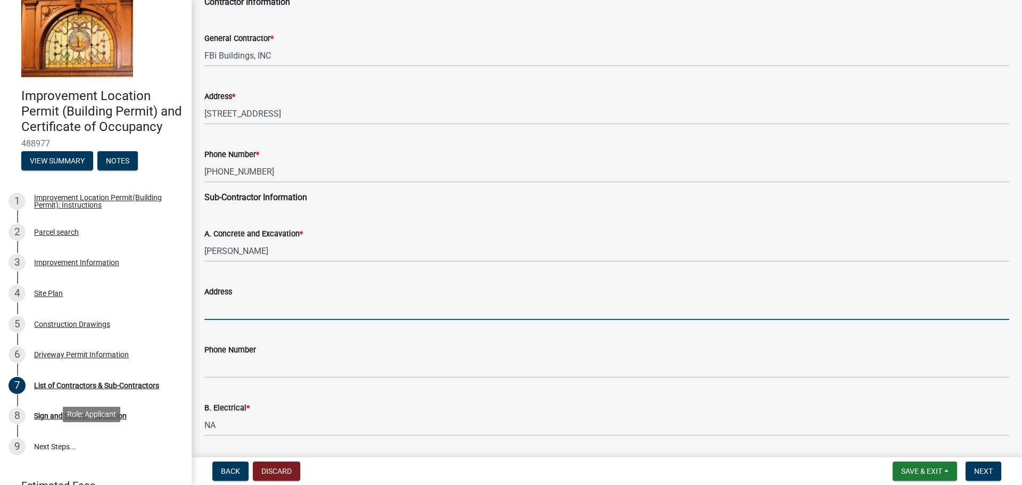
scroll to position [53, 0]
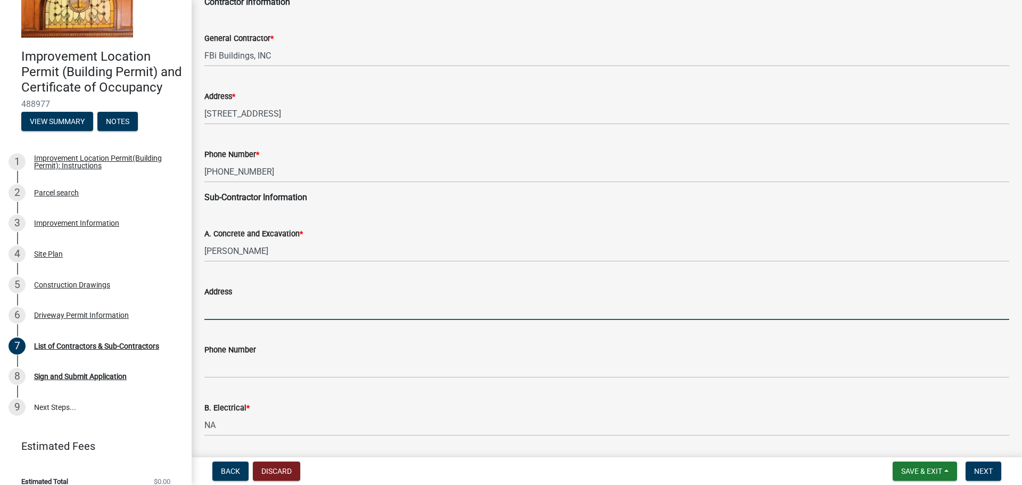
click at [318, 305] on input "Address" at bounding box center [606, 309] width 805 height 22
type input "[STREET_ADDRESS]"
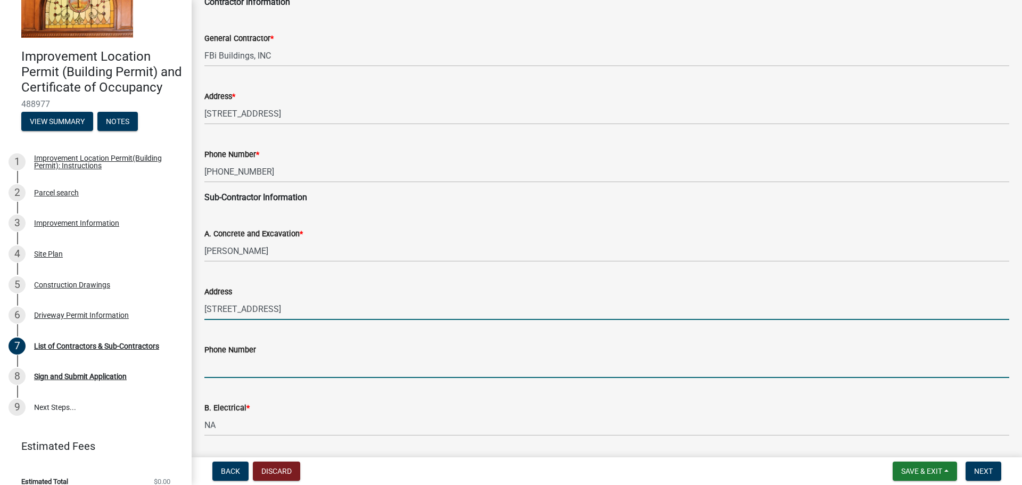
drag, startPoint x: 322, startPoint y: 369, endPoint x: 510, endPoint y: 376, distance: 188.1
click at [322, 369] on input "Phone Number" at bounding box center [606, 367] width 805 height 22
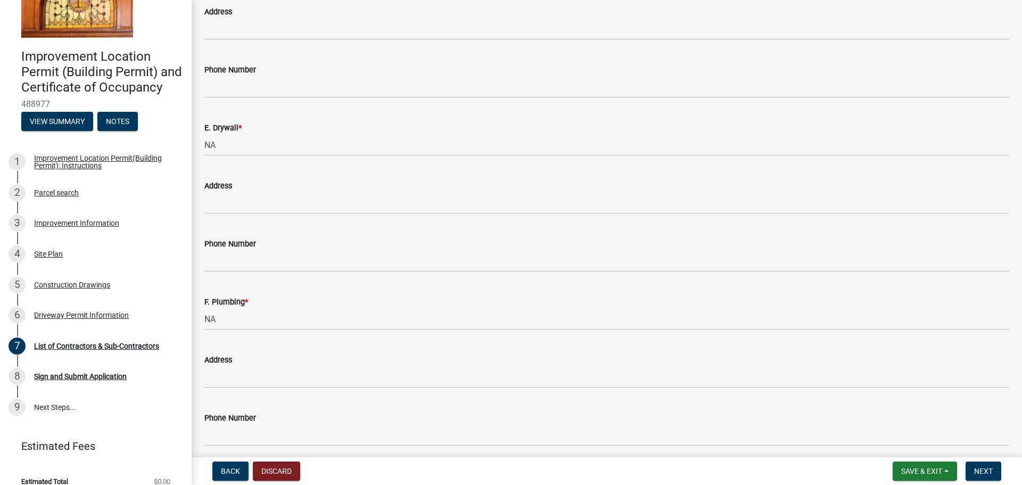
scroll to position [1010, 0]
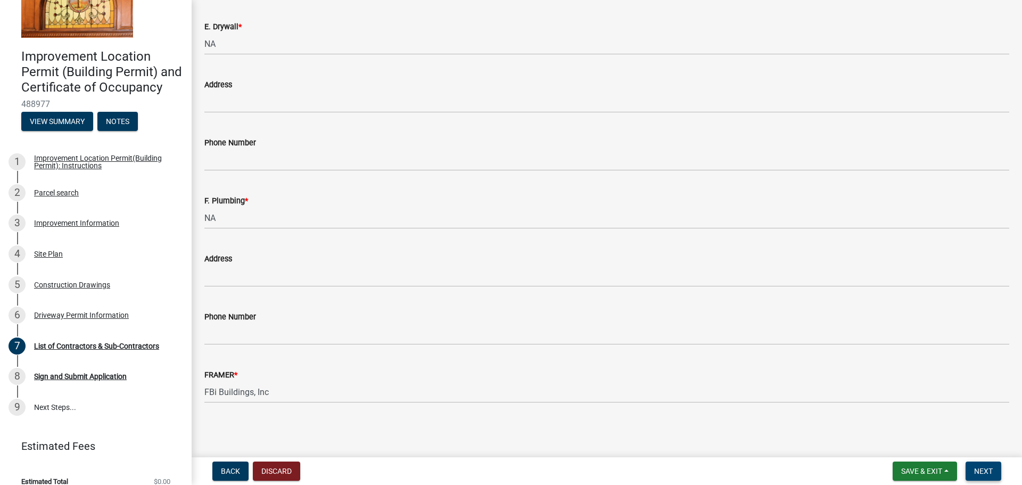
type input "[PHONE_NUMBER]"
click at [991, 466] on button "Next" at bounding box center [984, 471] width 36 height 19
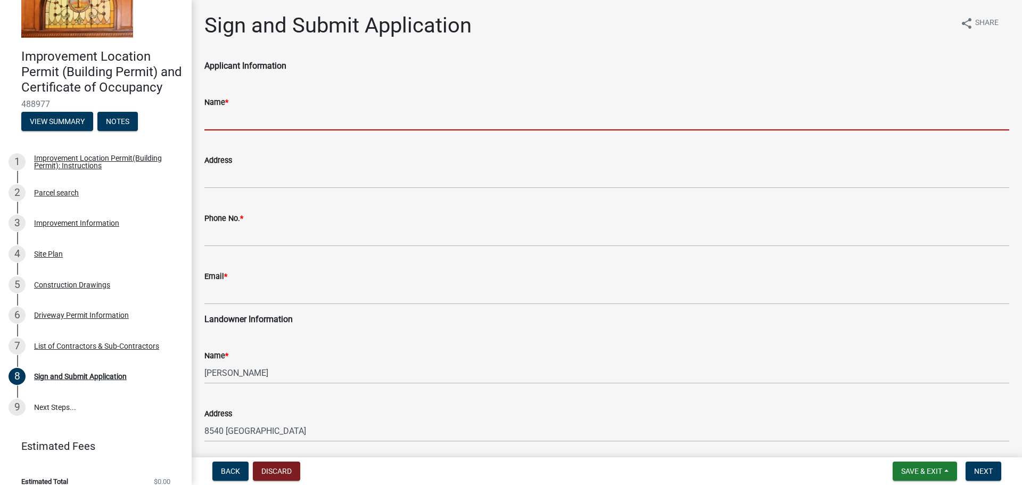
click at [231, 121] on input "Name *" at bounding box center [606, 120] width 805 height 22
type input "[PERSON_NAME]"
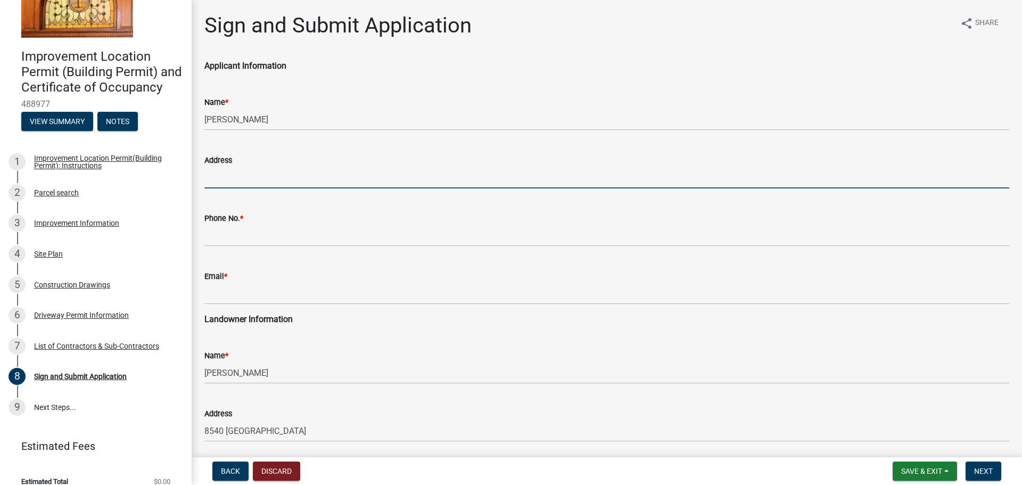
click at [262, 183] on input "Address" at bounding box center [606, 178] width 805 height 22
type input "[STREET_ADDRESS]"
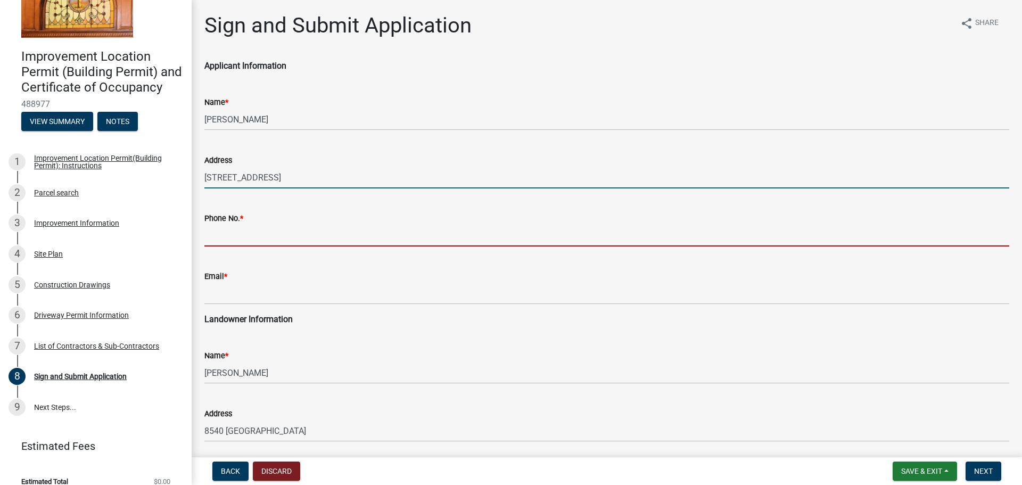
click at [266, 236] on input "Phone No. *" at bounding box center [606, 236] width 805 height 22
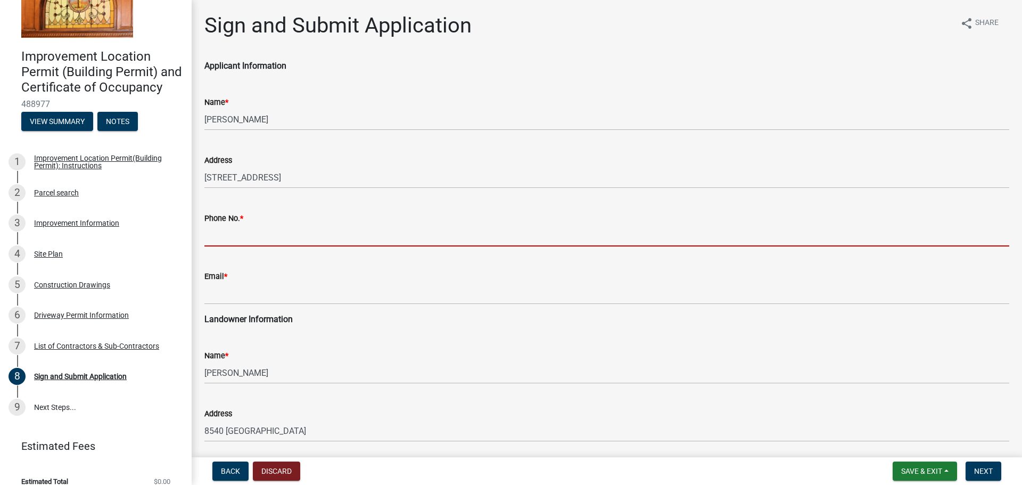
type input "[PHONE_NUMBER]"
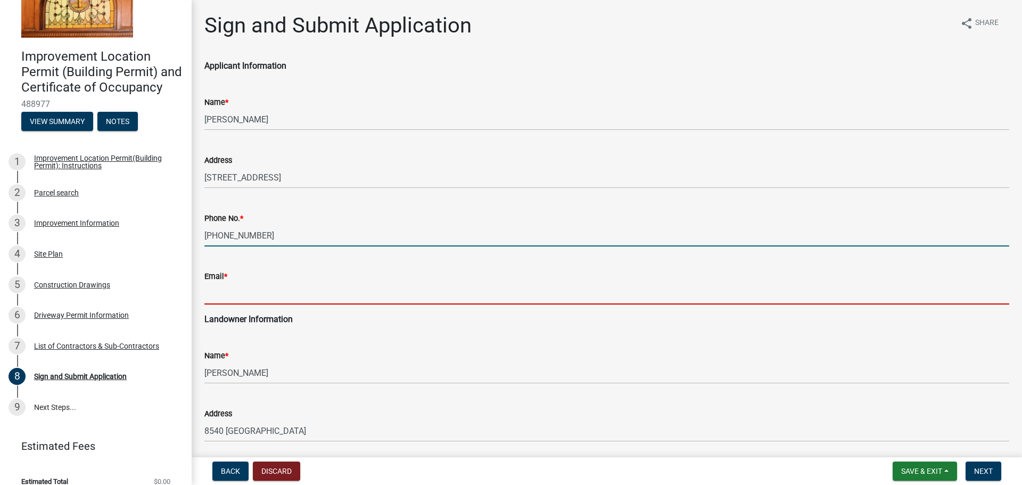
click at [271, 286] on input "Email *" at bounding box center [606, 294] width 805 height 22
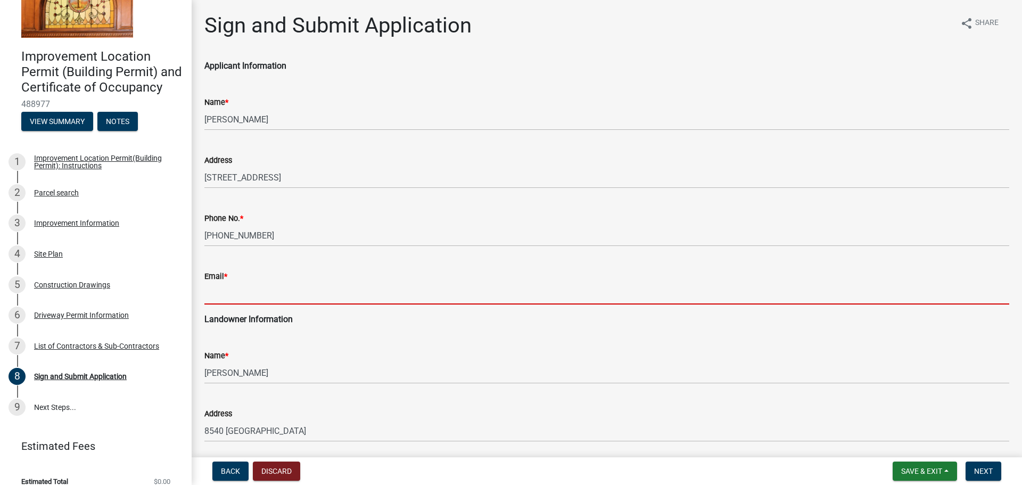
type input "[EMAIL_ADDRESS][DOMAIN_NAME]"
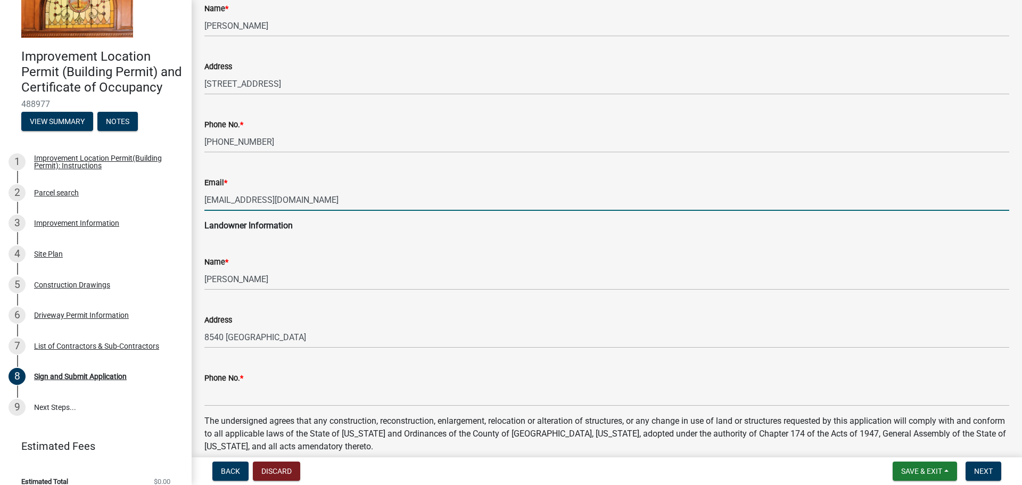
scroll to position [160, 0]
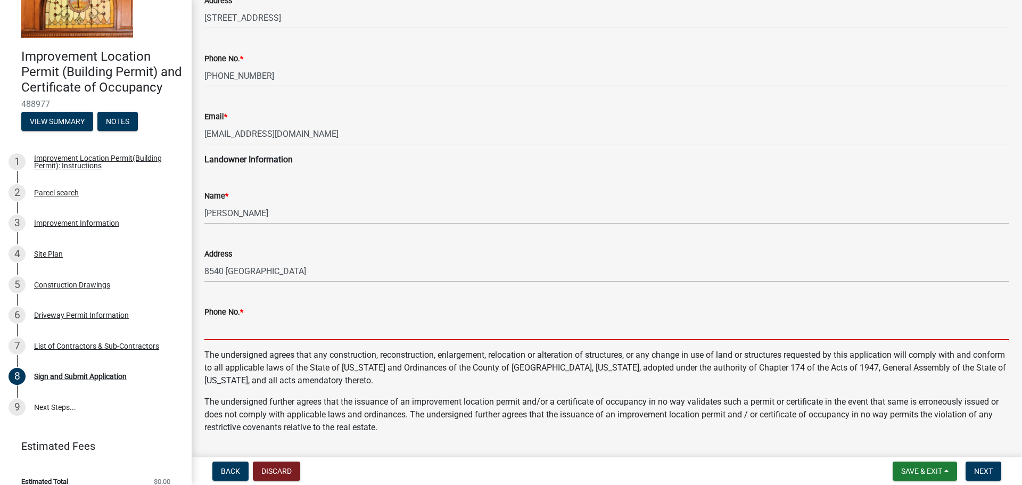
drag, startPoint x: 268, startPoint y: 324, endPoint x: 281, endPoint y: 336, distance: 17.7
click at [268, 324] on input "Phone No. *" at bounding box center [606, 329] width 805 height 22
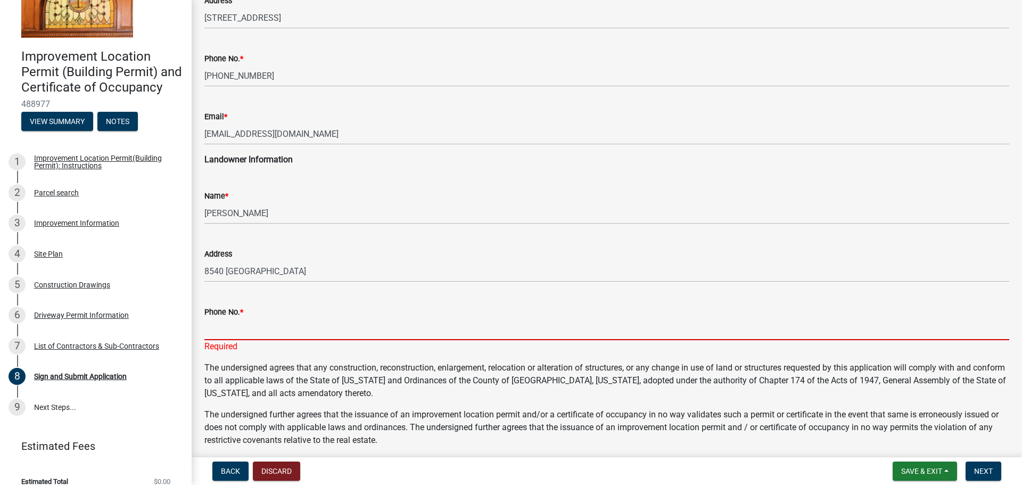
drag, startPoint x: 309, startPoint y: 332, endPoint x: 346, endPoint y: 329, distance: 36.9
click at [309, 332] on input "Phone No. *" at bounding box center [606, 329] width 805 height 22
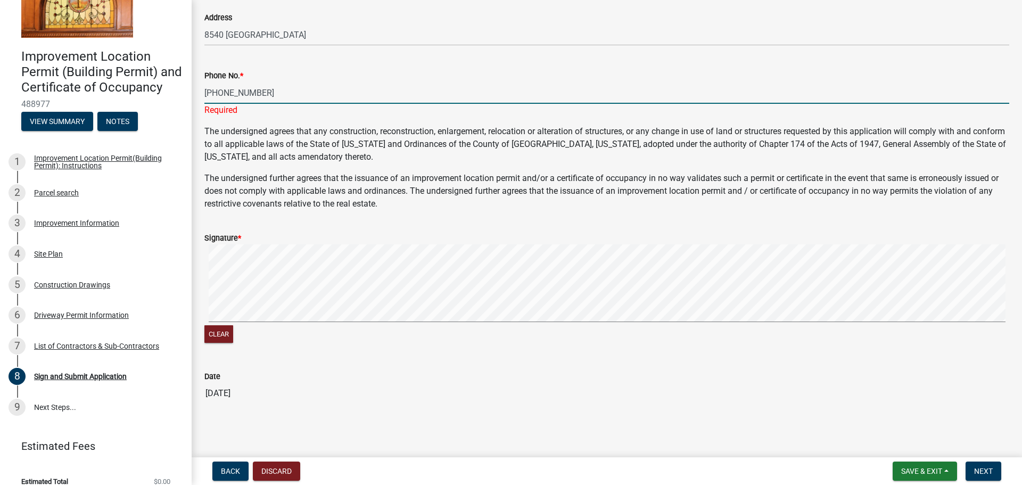
scroll to position [397, 0]
type input "[PHONE_NUMBER]"
click at [983, 473] on span "Next" at bounding box center [983, 471] width 19 height 9
